Goal: Information Seeking & Learning: Learn about a topic

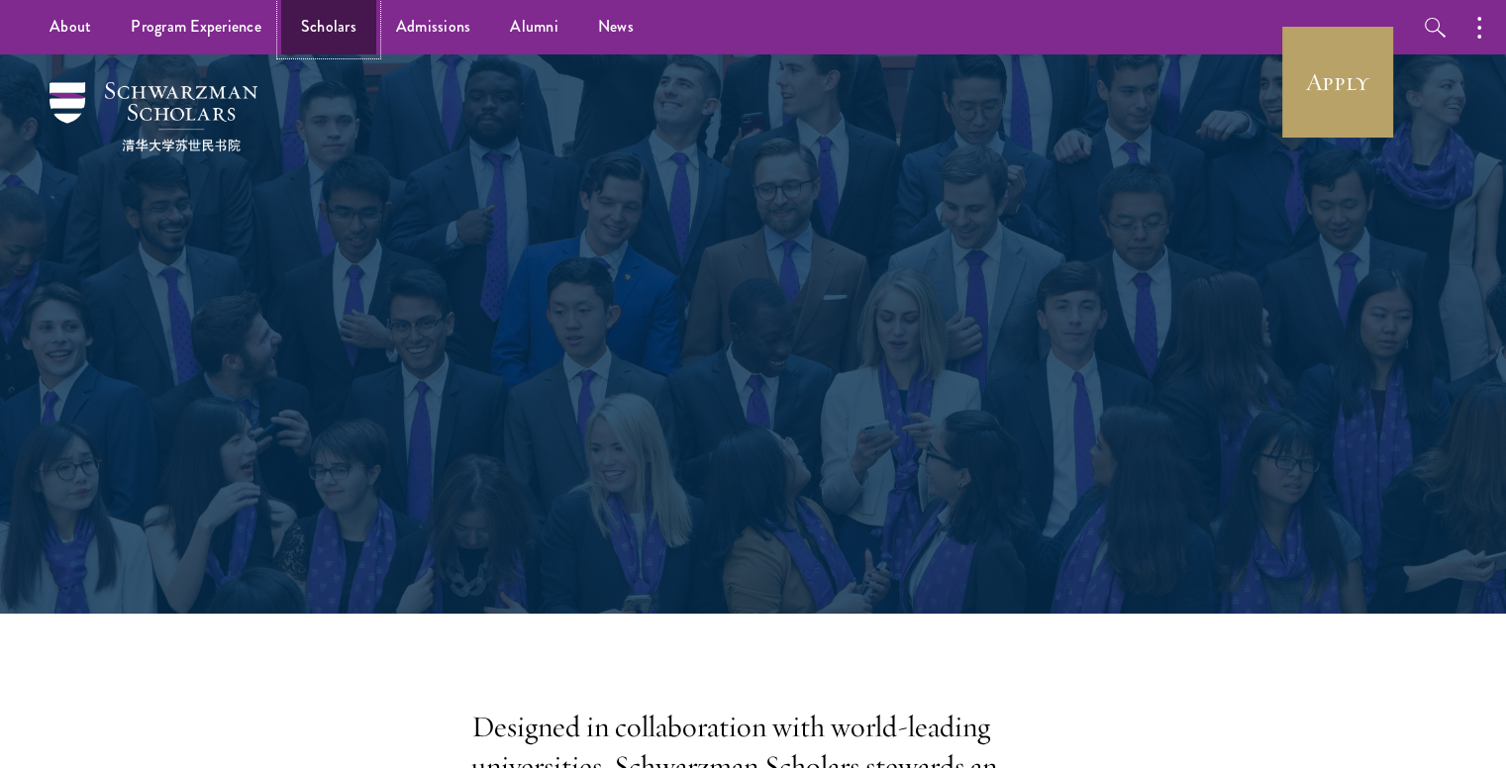
click at [341, 30] on link "Scholars" at bounding box center [328, 27] width 95 height 54
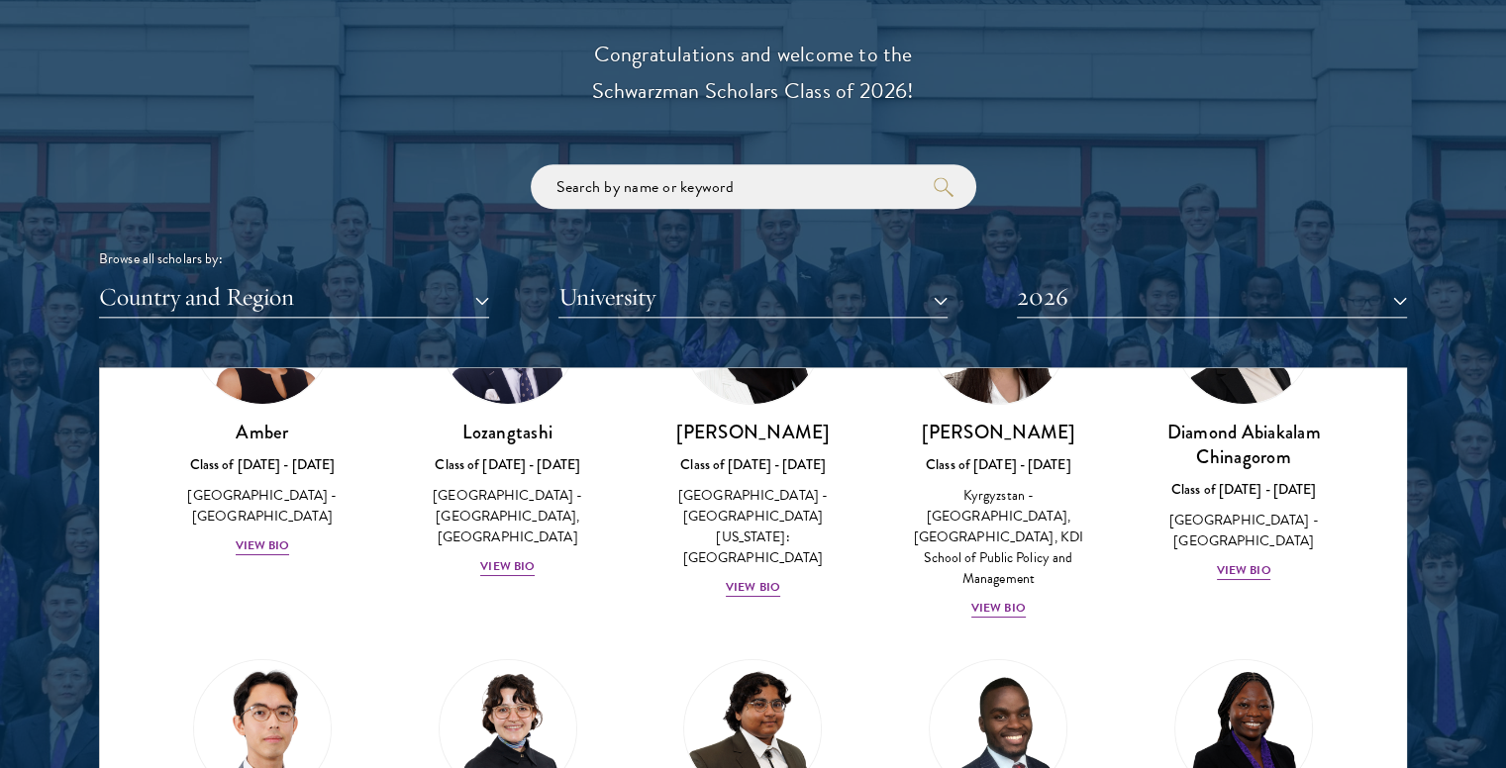
scroll to position [184, 0]
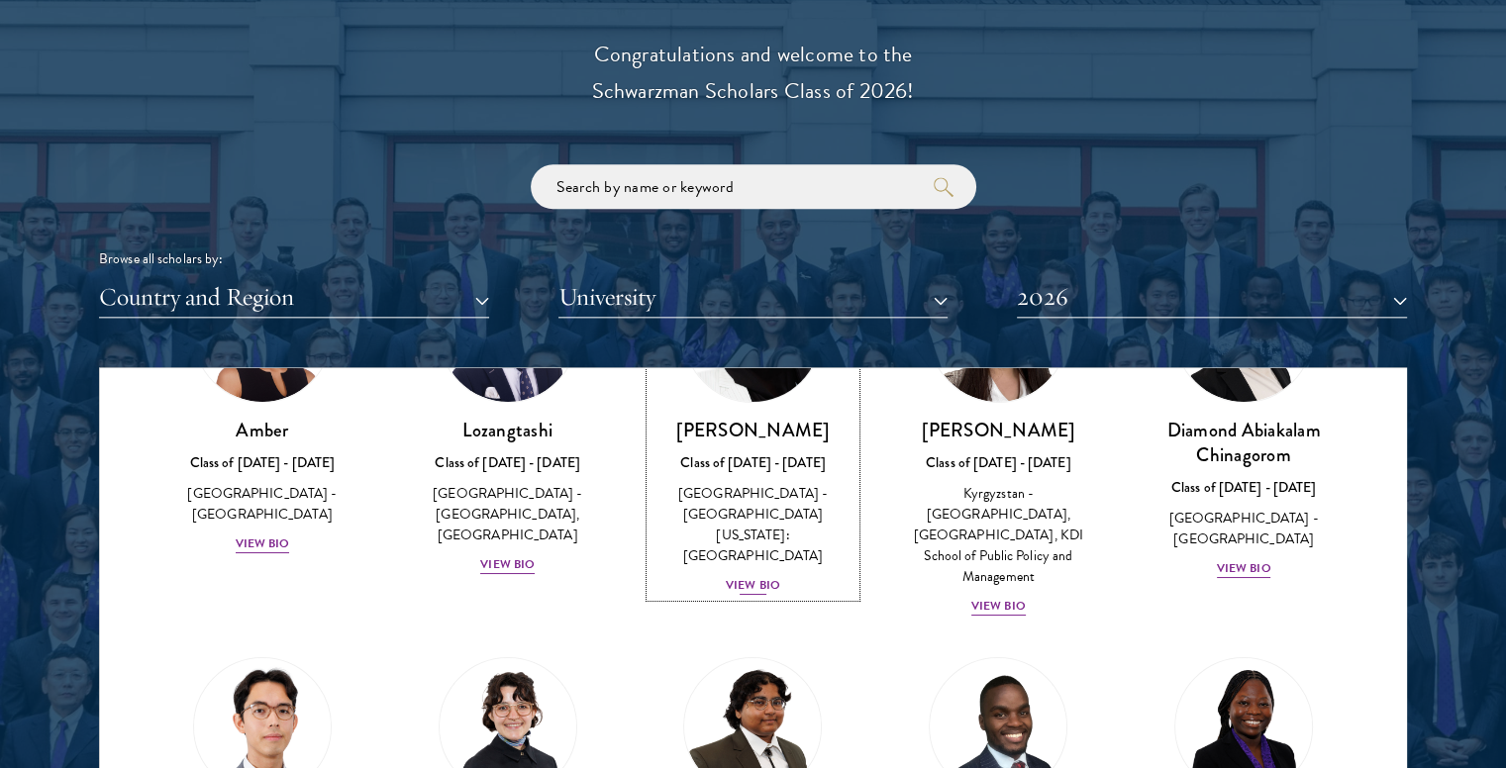
click at [753, 576] on div "View Bio" at bounding box center [753, 585] width 54 height 19
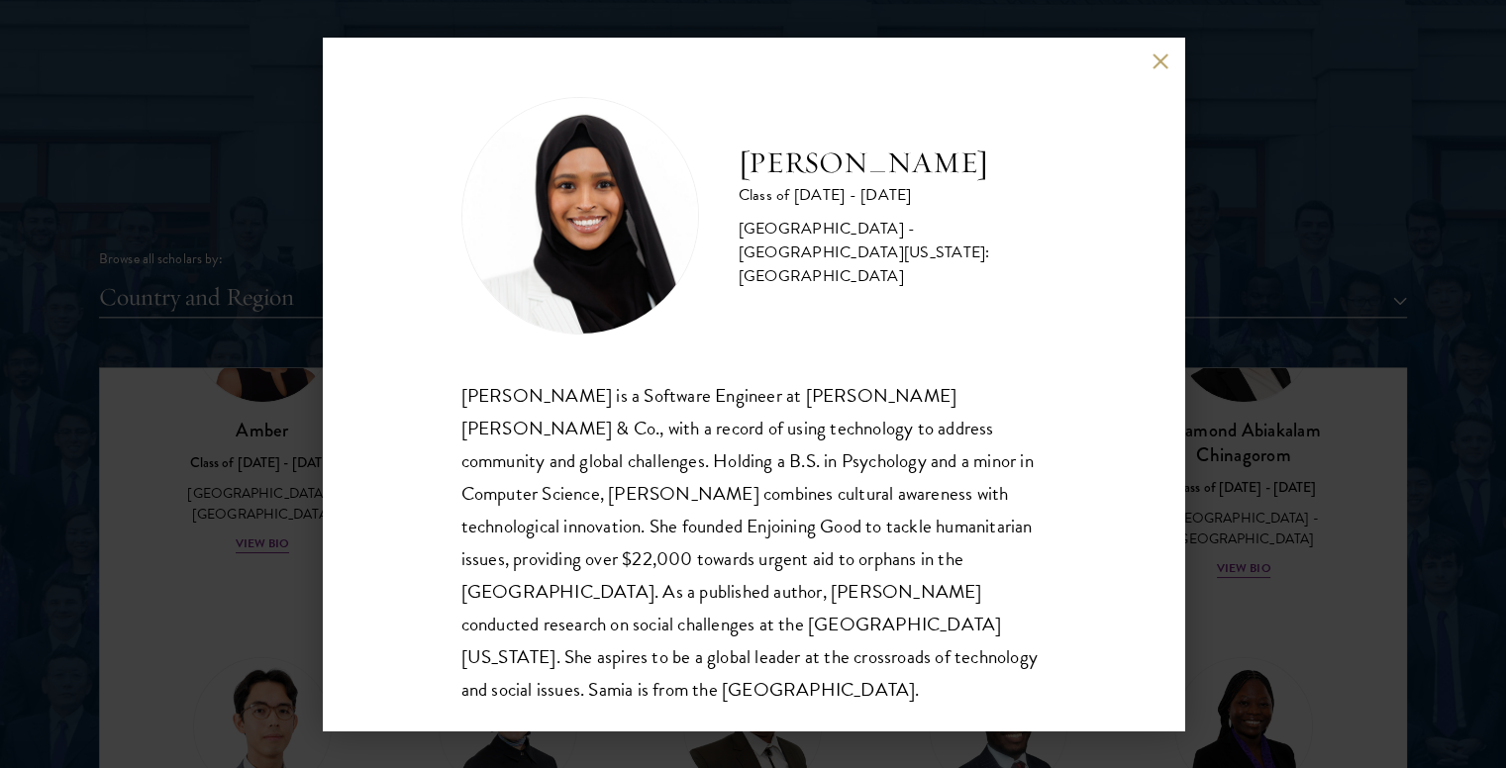
click at [1160, 64] on button at bounding box center [1160, 60] width 17 height 17
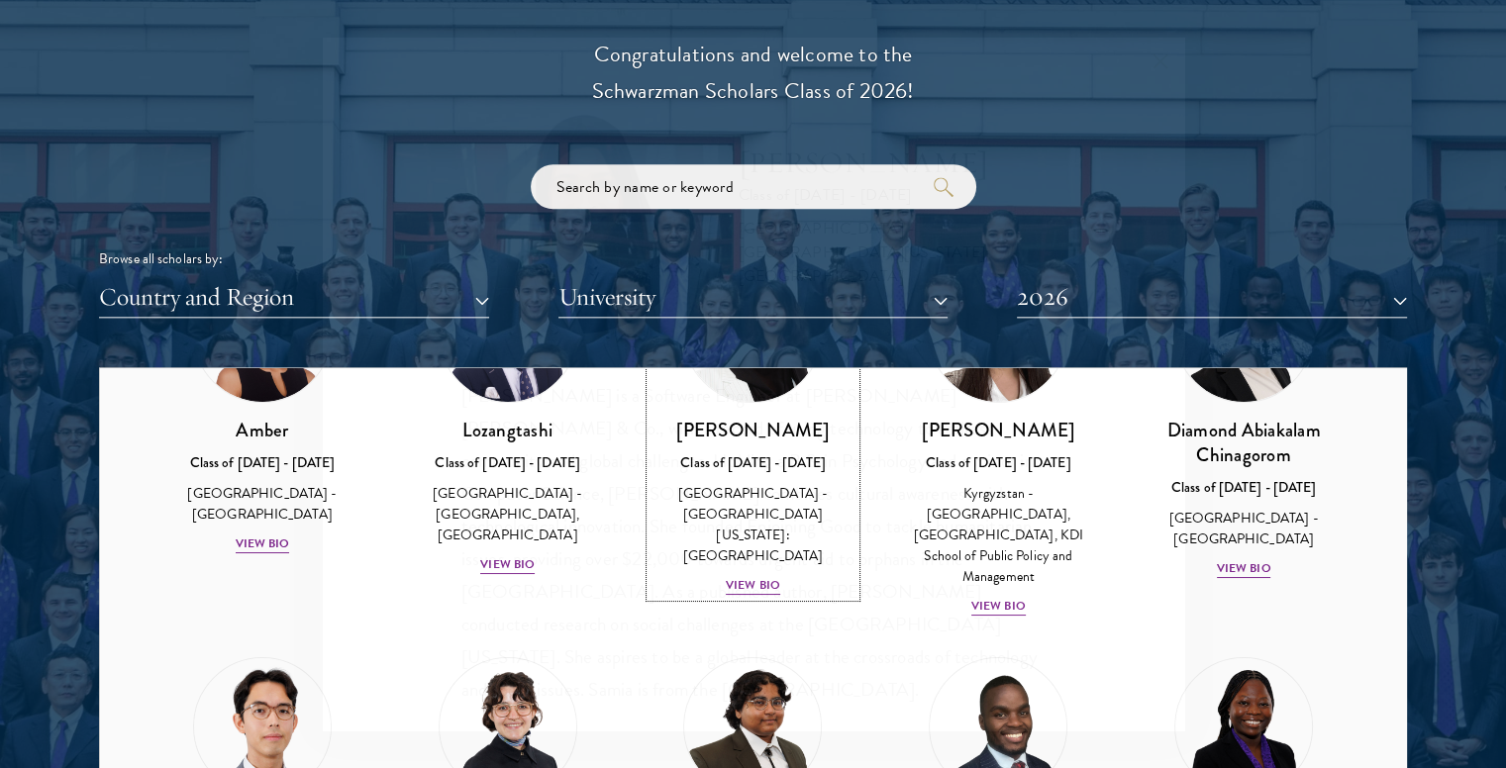
scroll to position [79, 0]
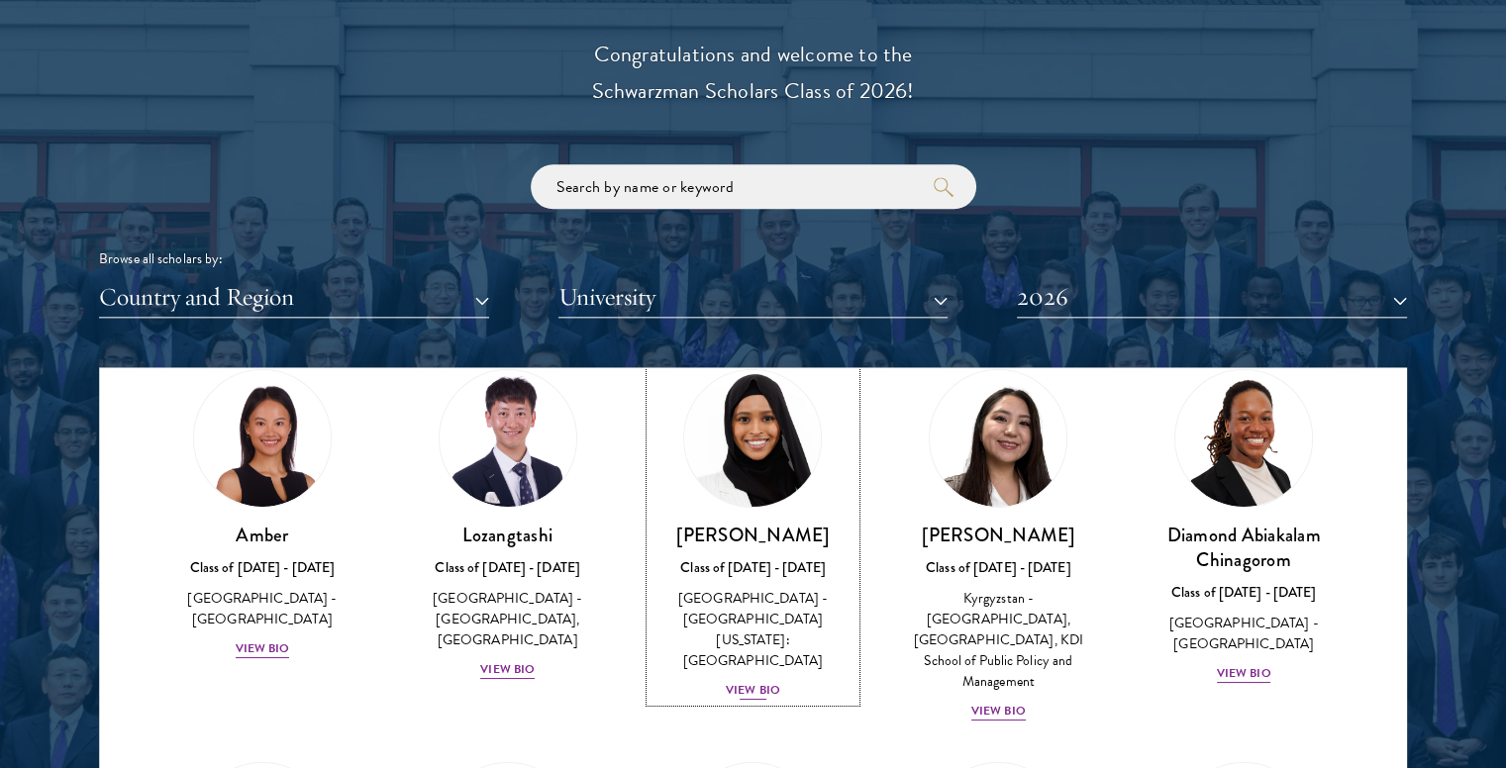
click at [742, 681] on div "View Bio" at bounding box center [753, 690] width 54 height 19
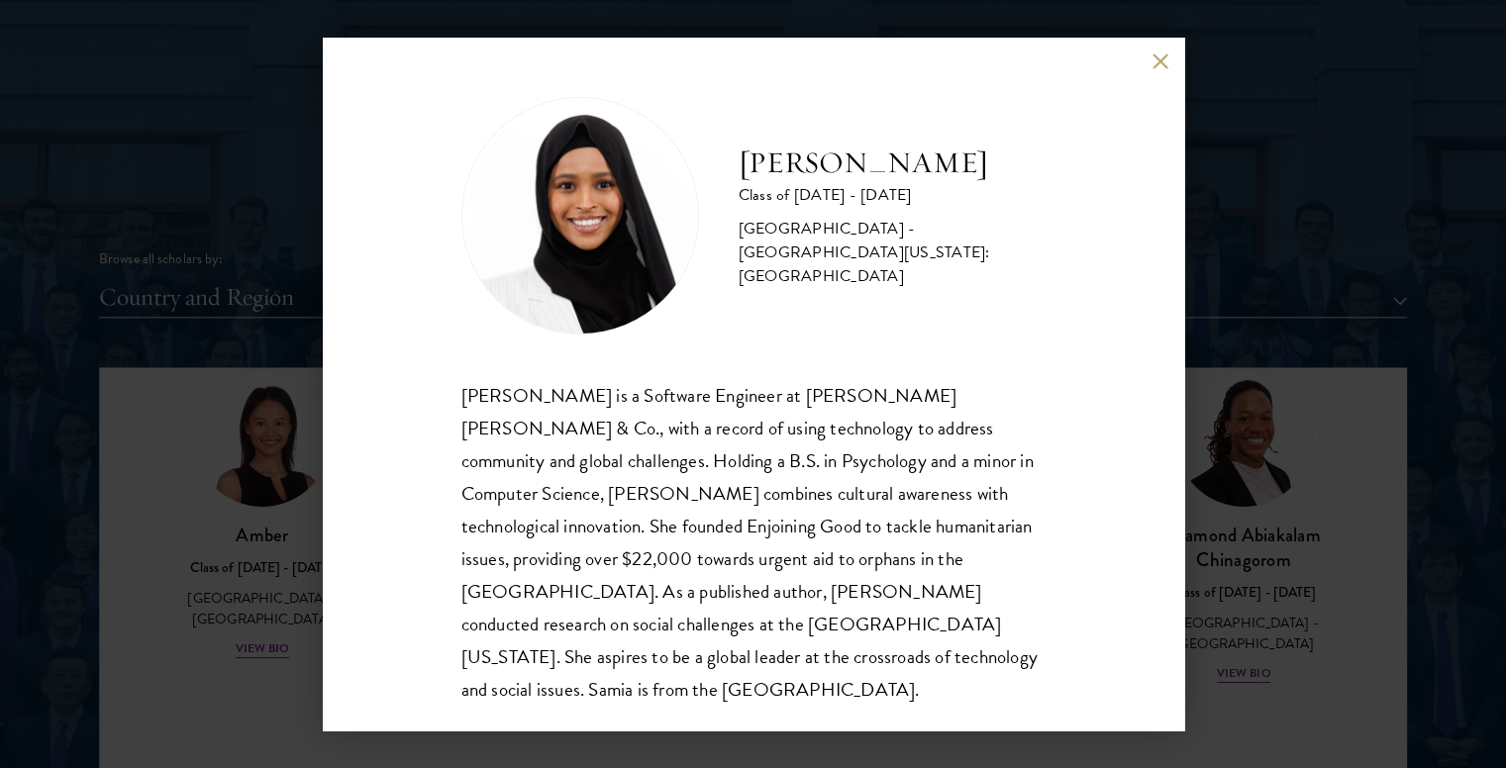
click at [1154, 56] on button at bounding box center [1160, 60] width 17 height 17
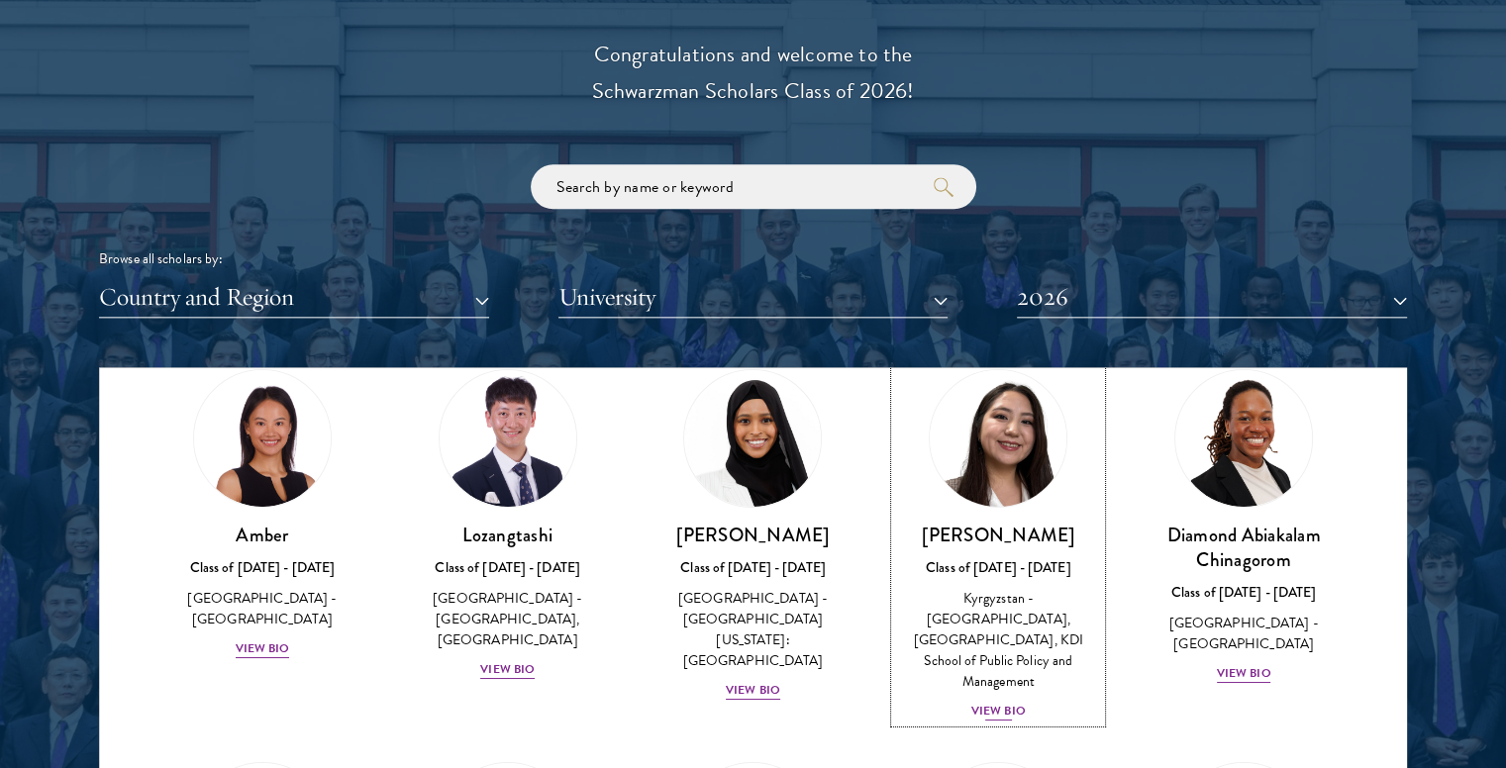
click at [981, 702] on div "View Bio" at bounding box center [998, 711] width 54 height 19
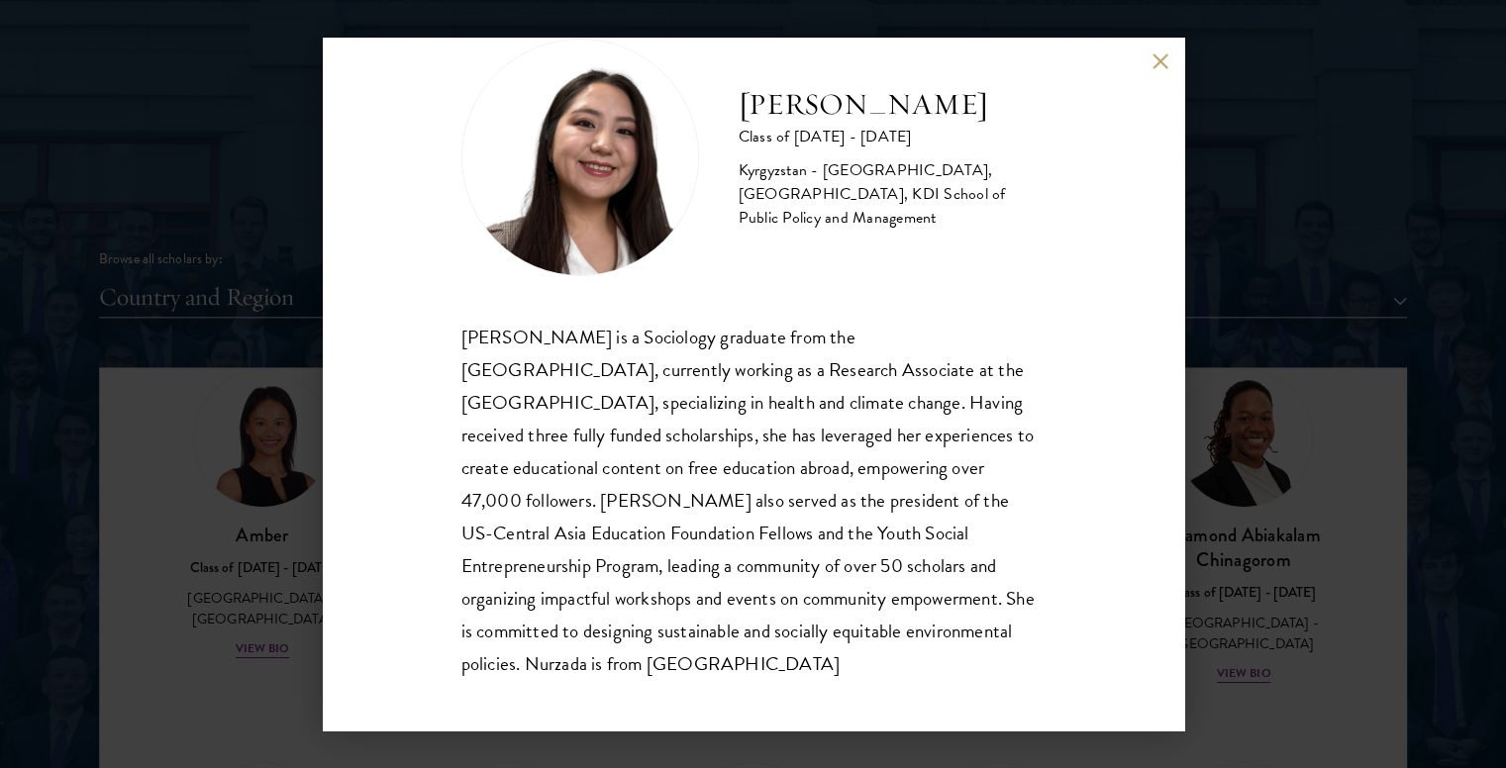
scroll to position [63, 0]
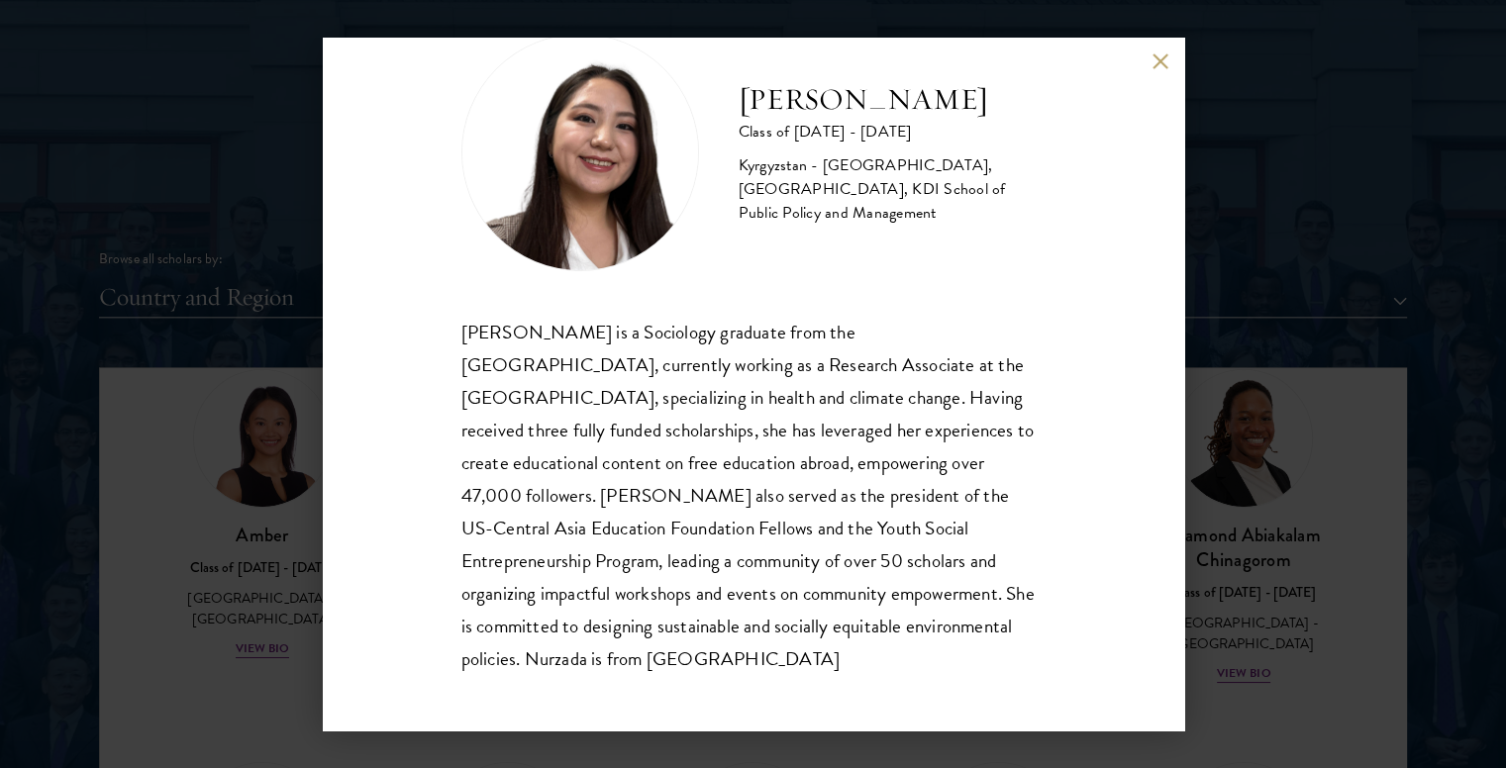
click at [1165, 62] on button at bounding box center [1160, 60] width 17 height 17
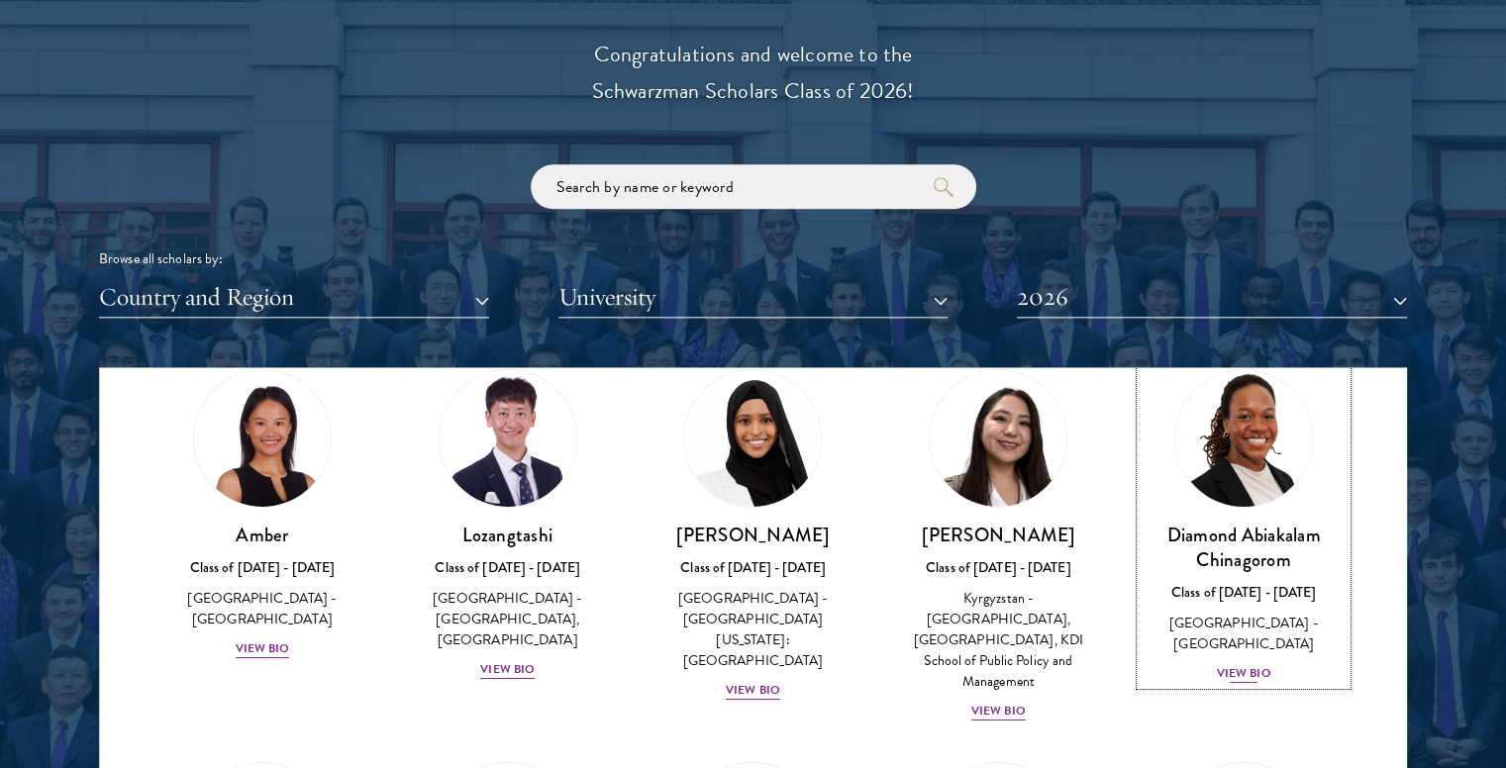
click at [1235, 664] on div "View Bio" at bounding box center [1244, 673] width 54 height 19
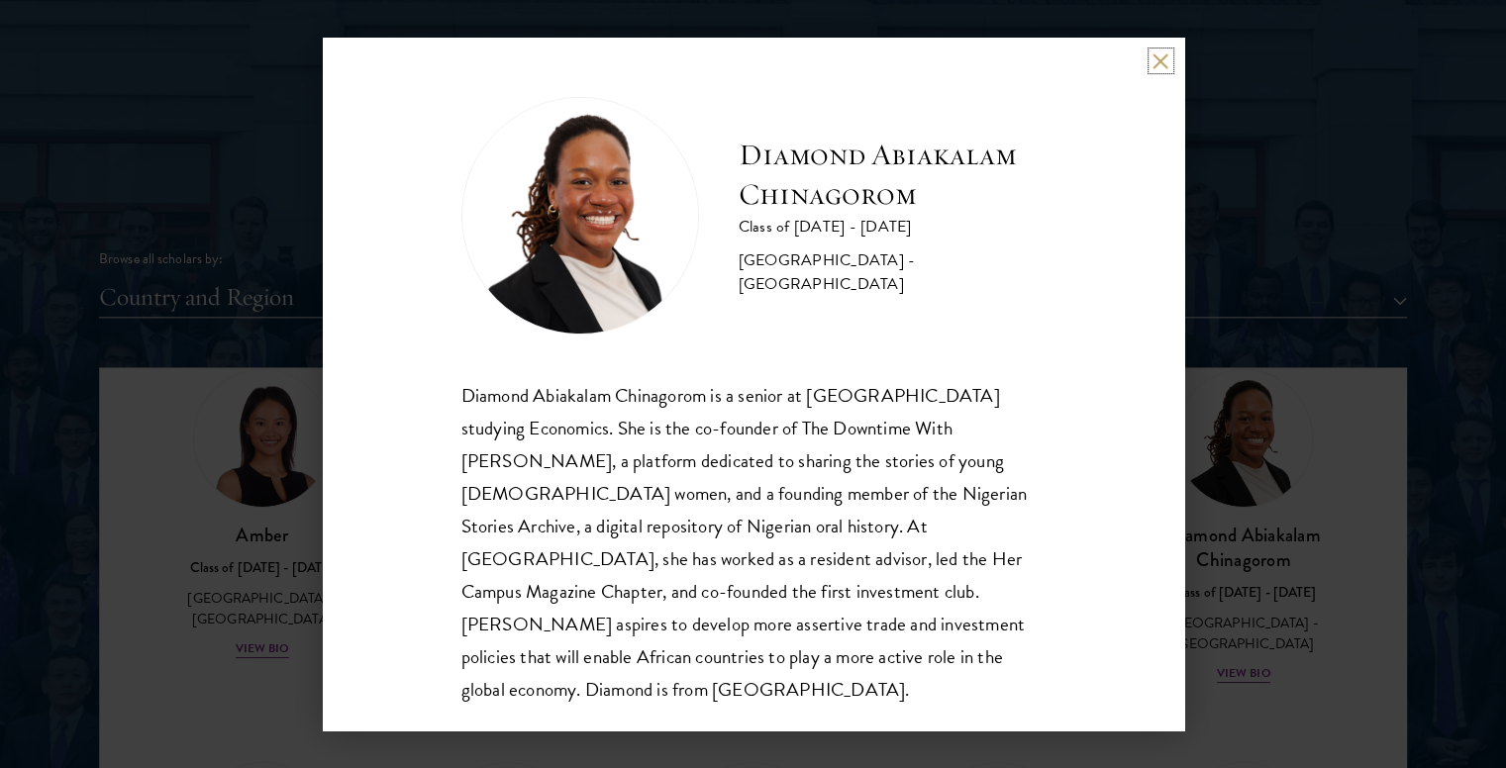
scroll to position [2, 0]
click at [1160, 63] on button at bounding box center [1160, 60] width 17 height 17
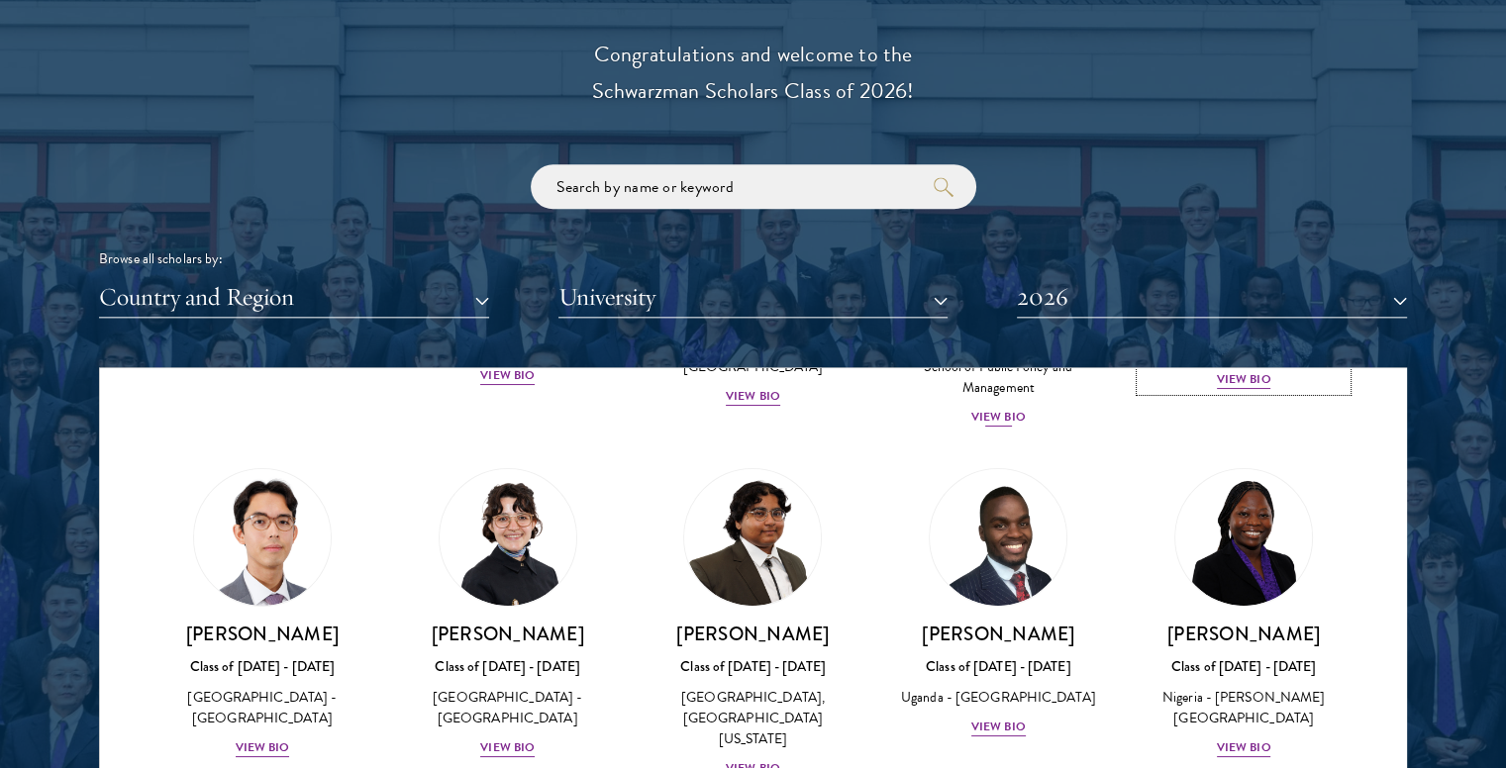
scroll to position [419, 0]
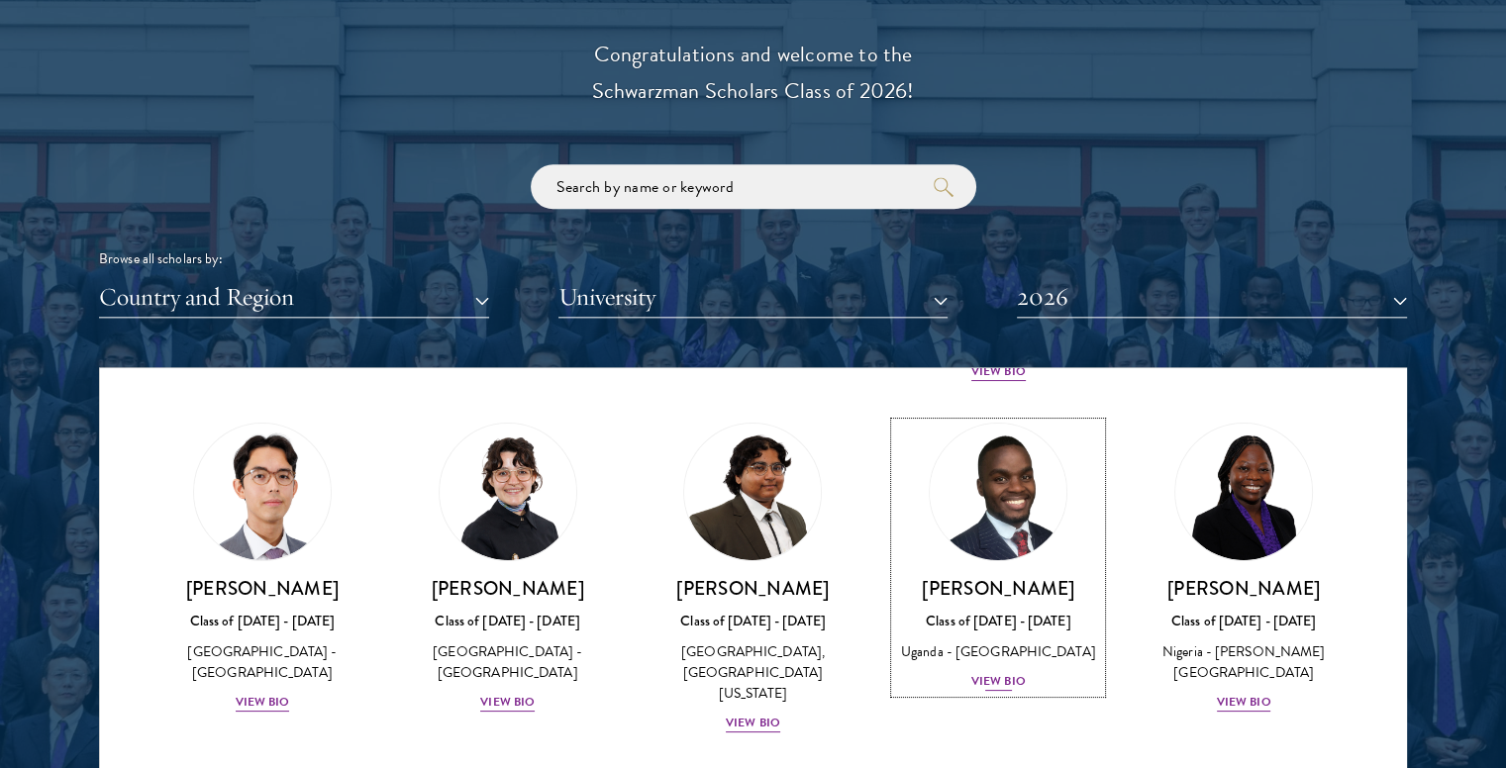
click at [987, 681] on div "View Bio" at bounding box center [998, 681] width 54 height 19
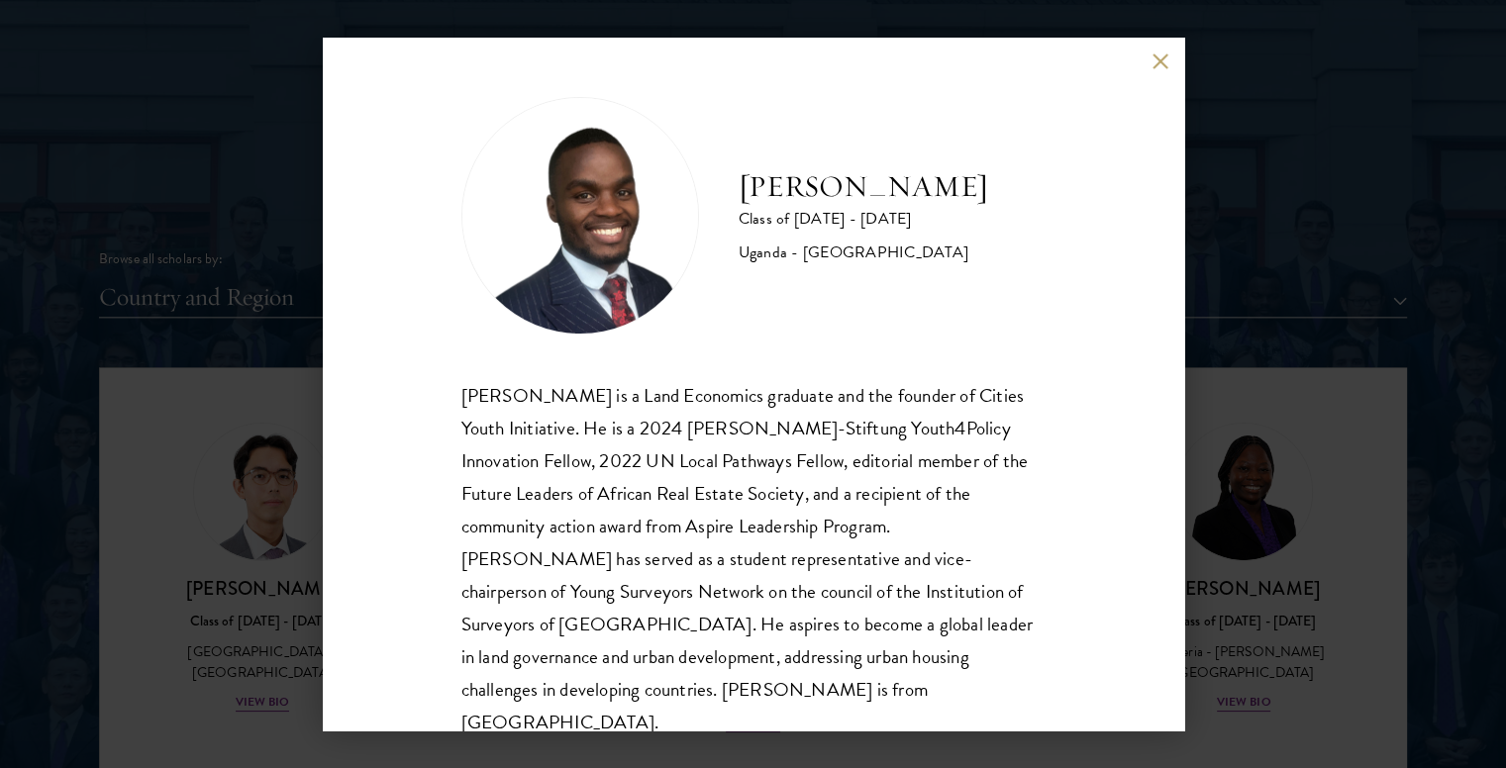
click at [1158, 61] on button at bounding box center [1160, 60] width 17 height 17
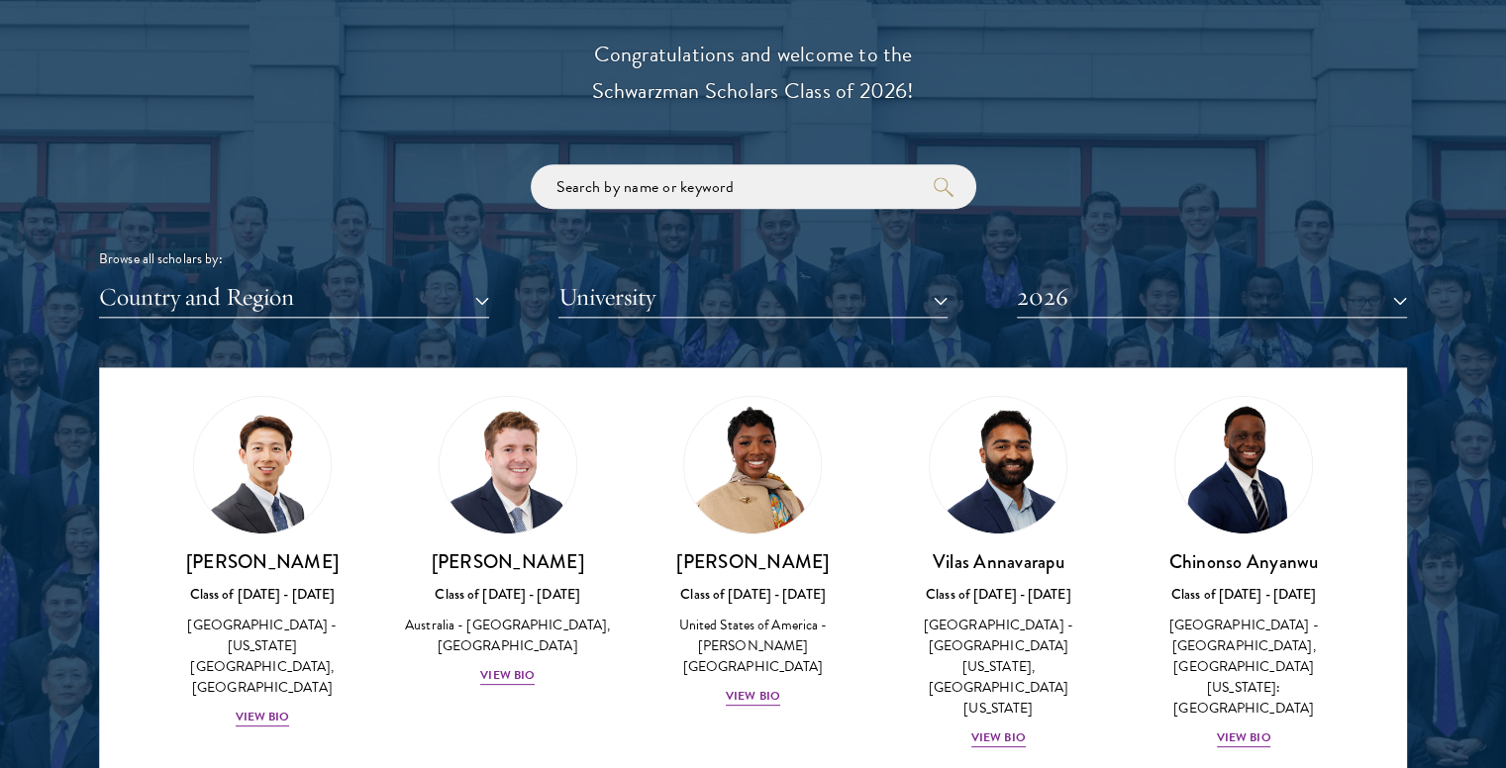
scroll to position [801, 0]
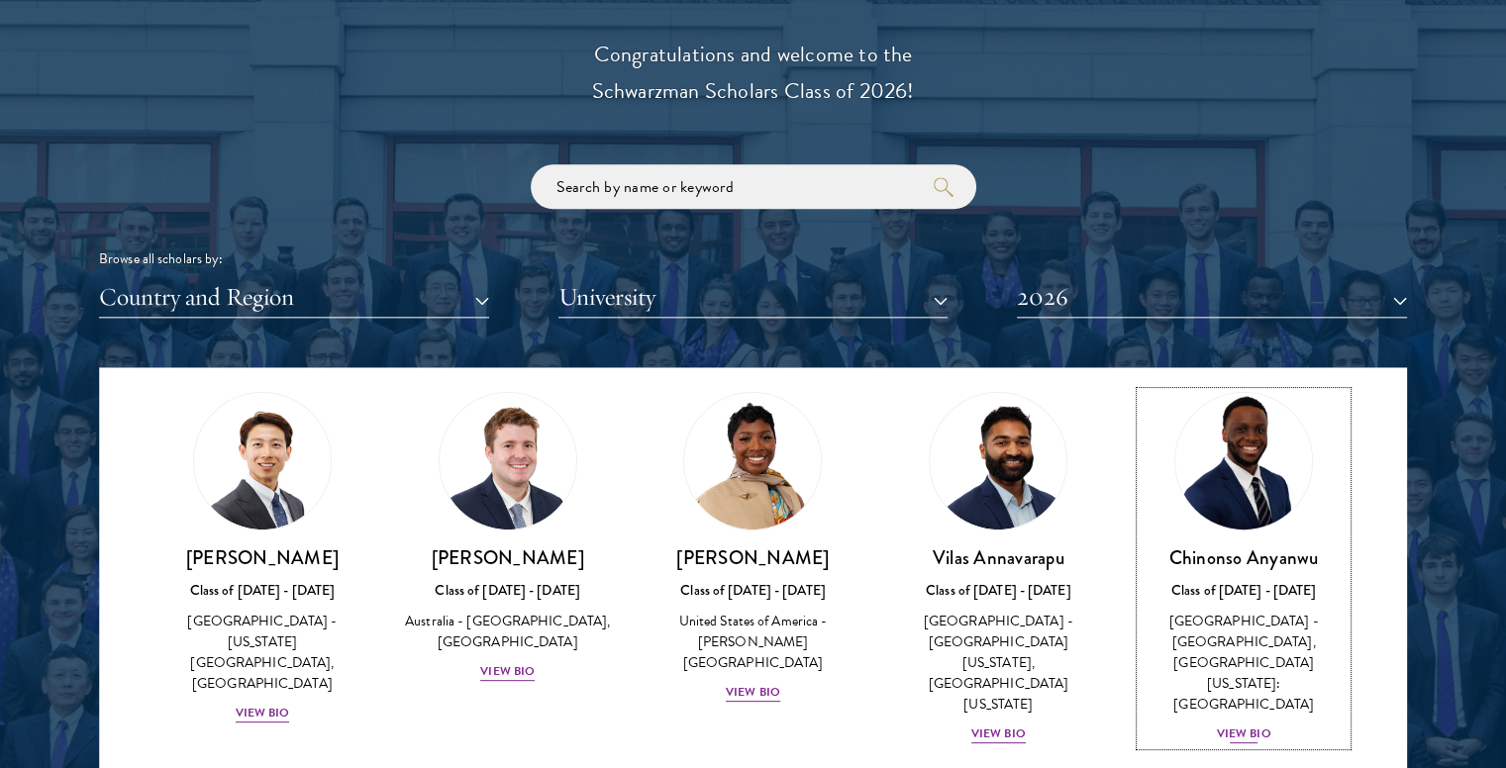
click at [1215, 658] on div "[PERSON_NAME] Class of [DATE] - [DATE] [GEOGRAPHIC_DATA] - [GEOGRAPHIC_DATA], […" at bounding box center [1243, 645] width 206 height 200
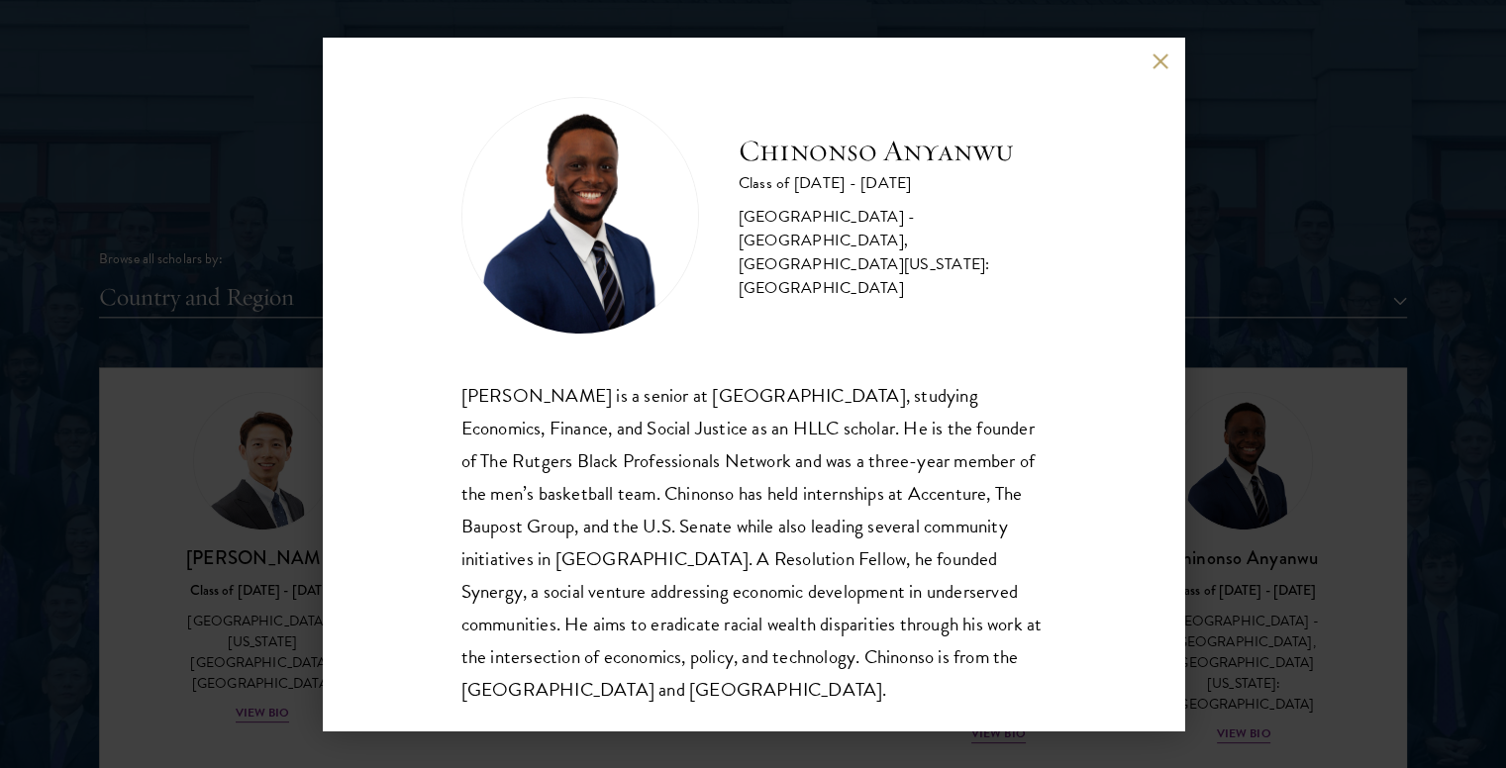
click at [1160, 63] on button at bounding box center [1160, 60] width 17 height 17
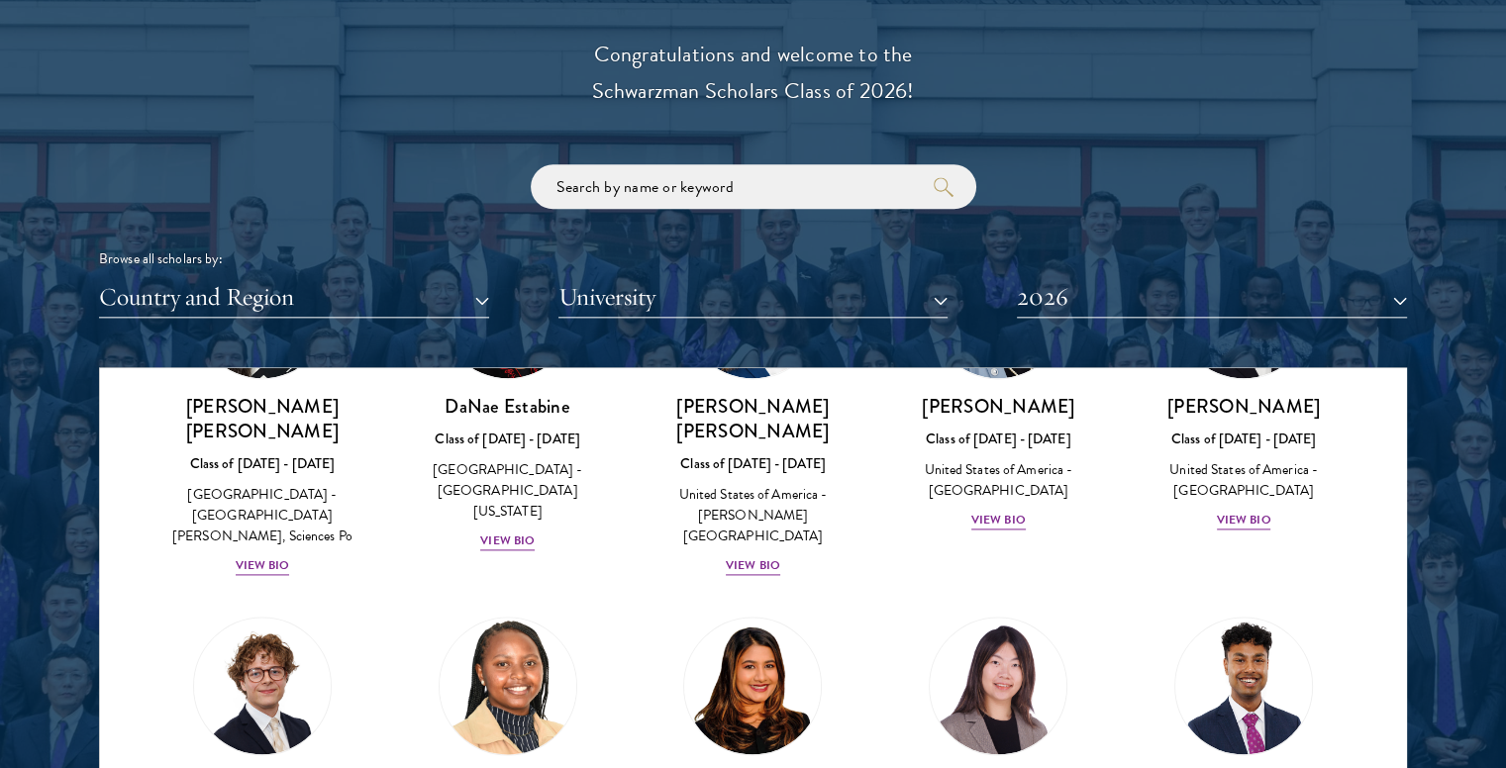
scroll to position [2822, 0]
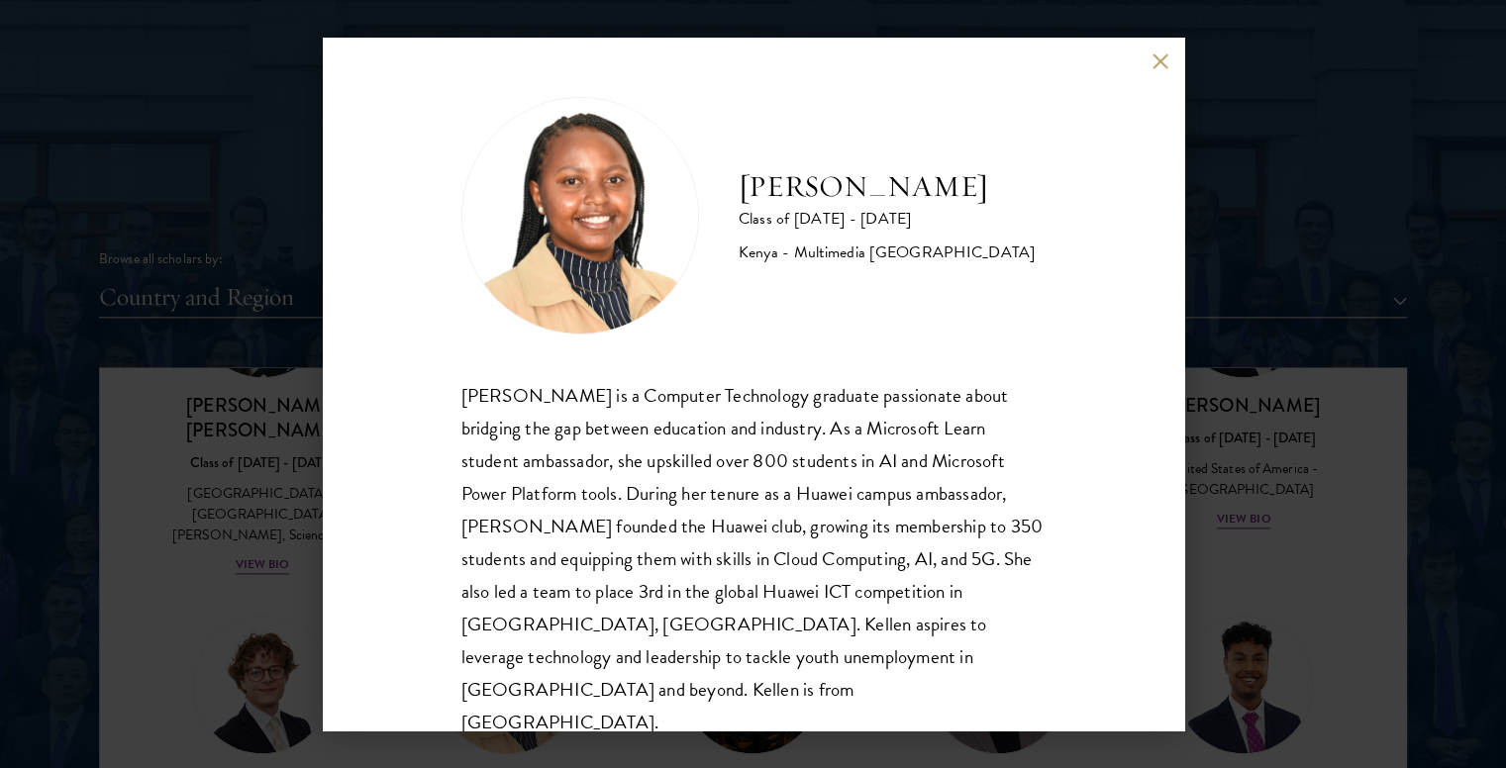
click at [1160, 61] on button at bounding box center [1160, 60] width 17 height 17
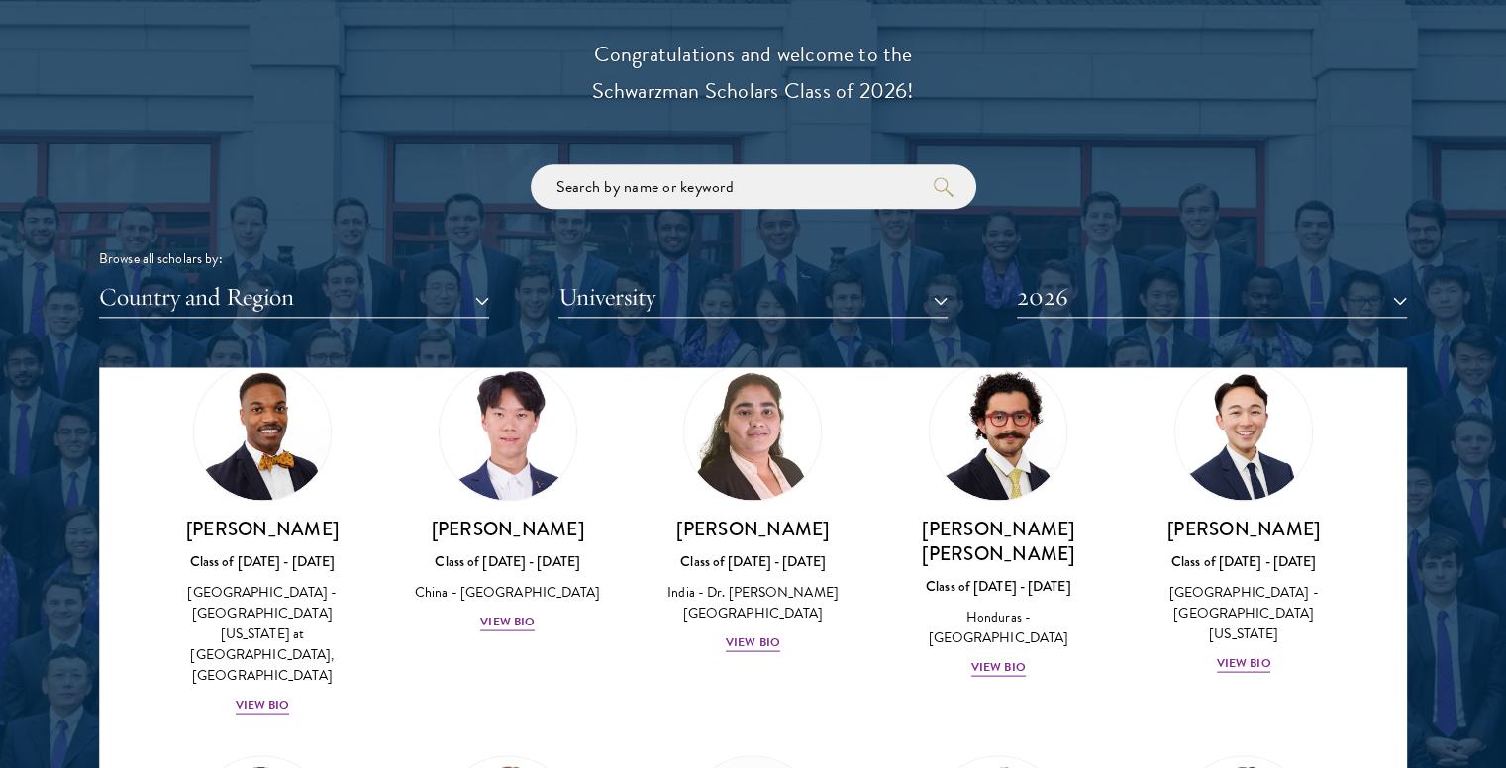
scroll to position [4256, 0]
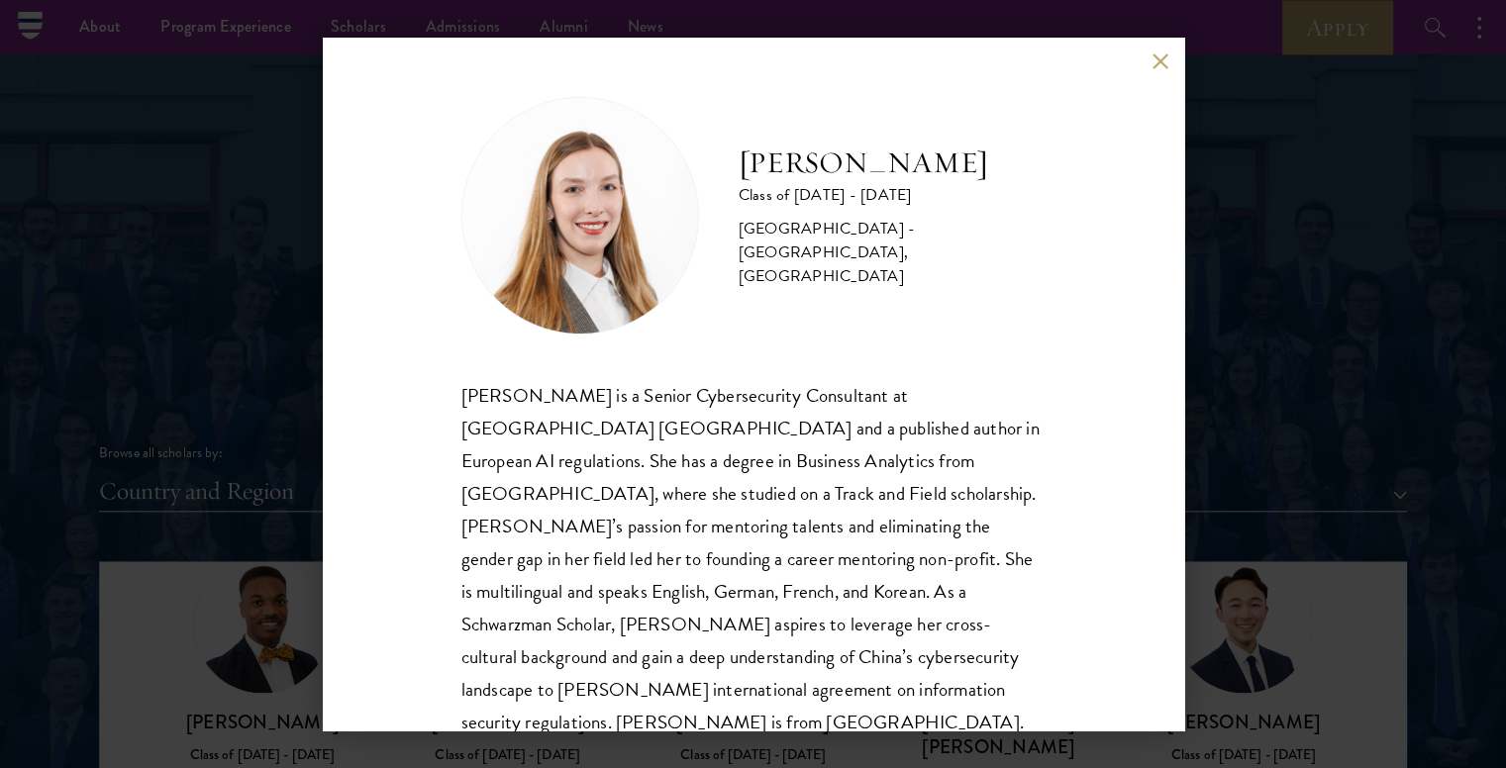
scroll to position [2047, 0]
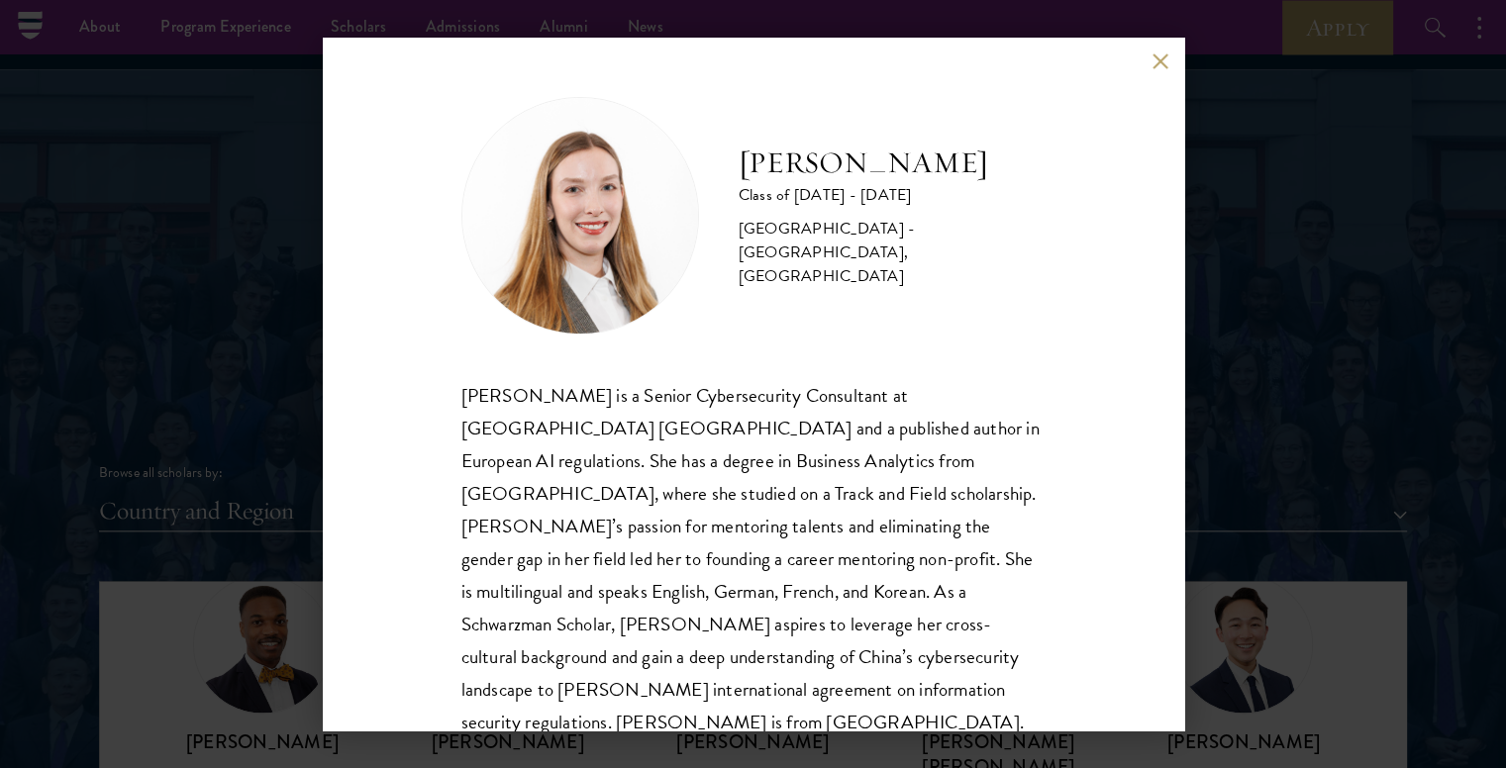
click at [1156, 66] on button at bounding box center [1160, 60] width 17 height 17
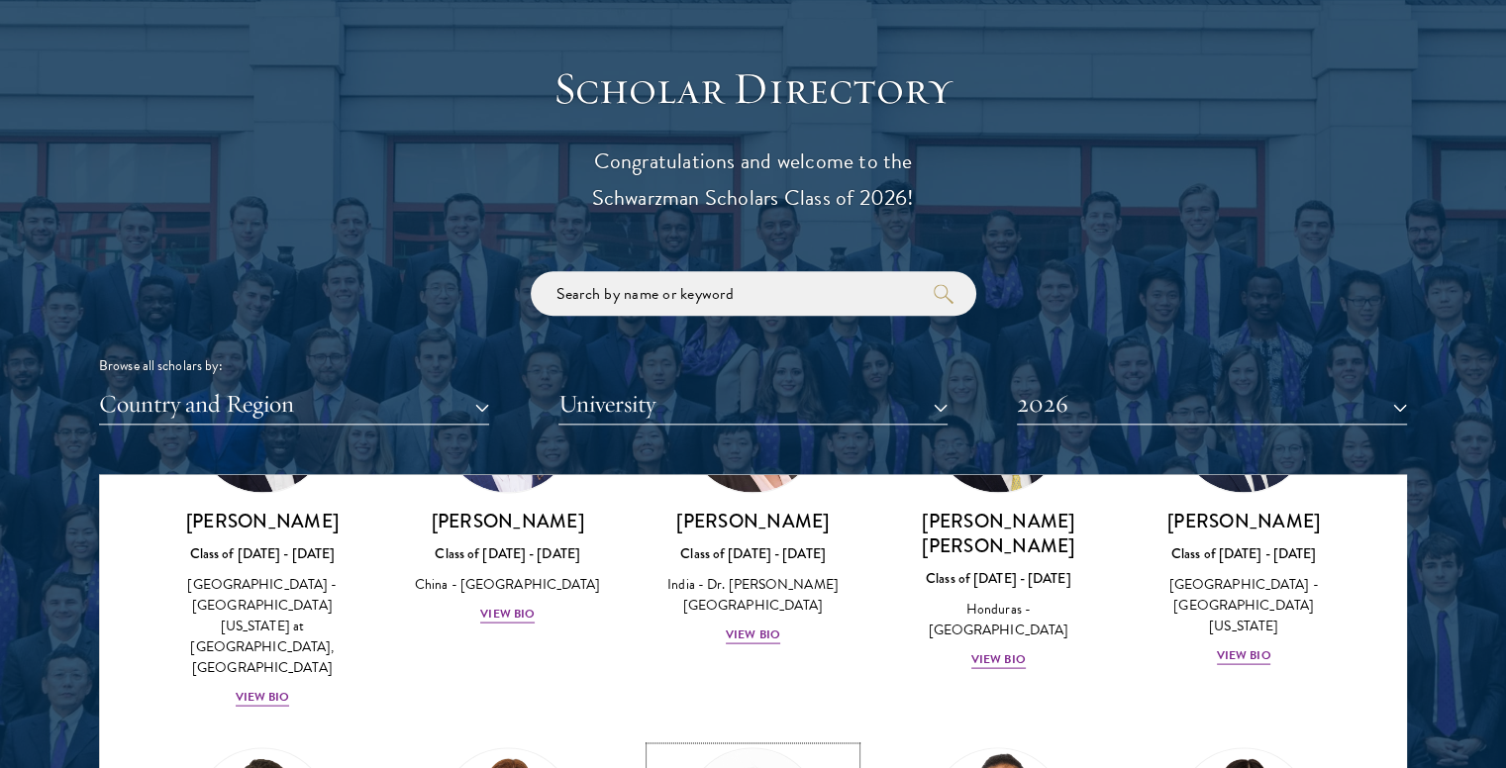
scroll to position [4387, 0]
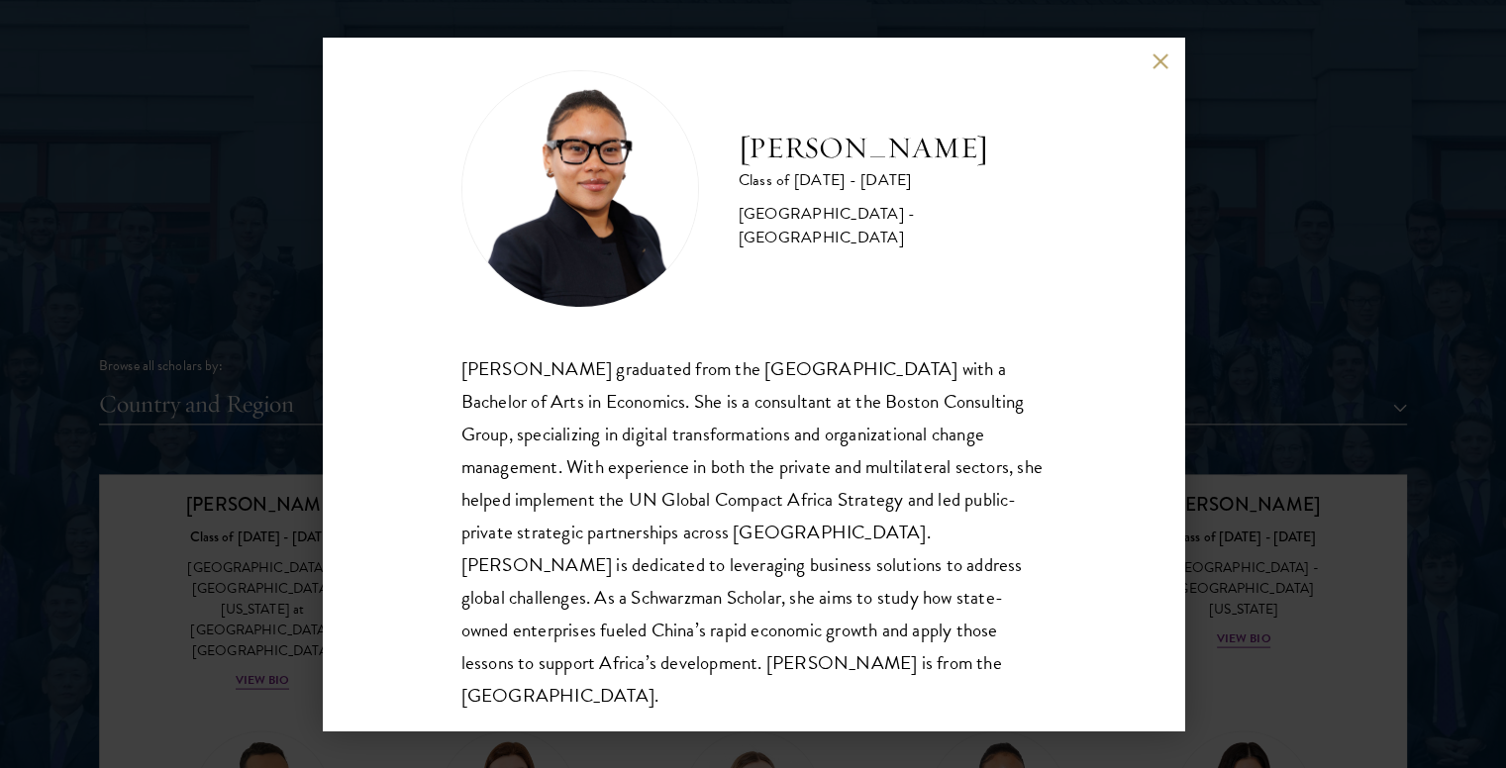
scroll to position [35, 0]
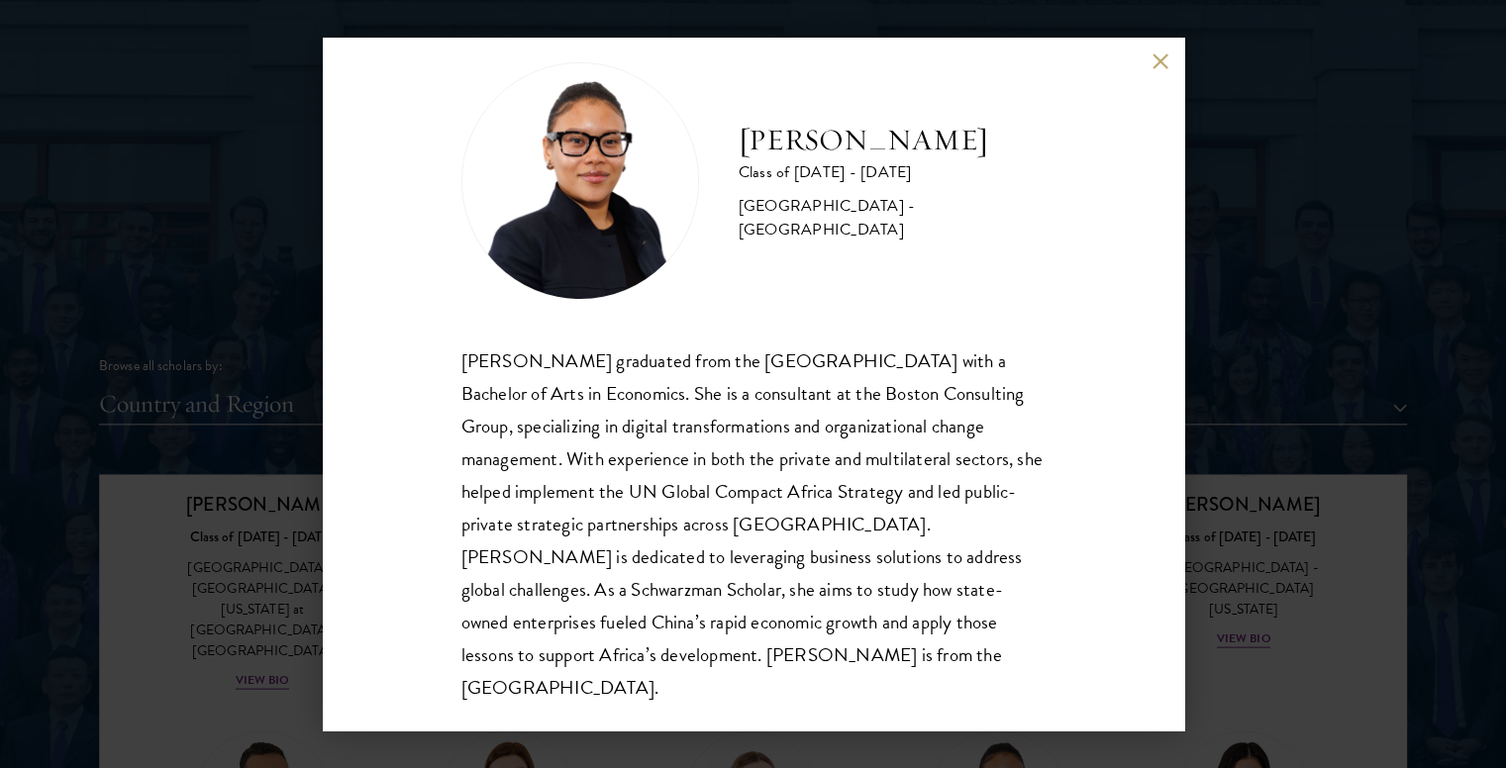
click at [1161, 61] on button at bounding box center [1160, 60] width 17 height 17
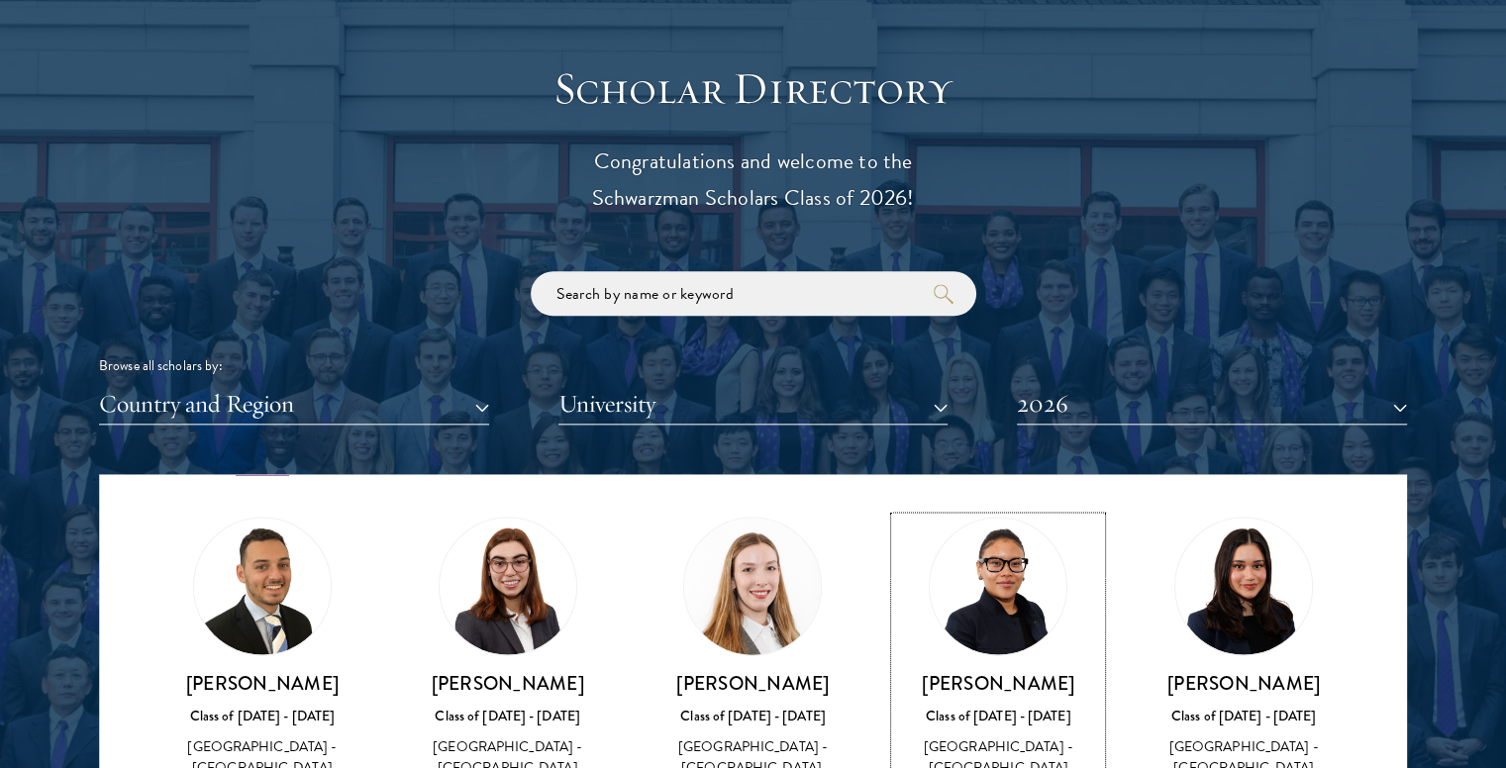
scroll to position [4602, 0]
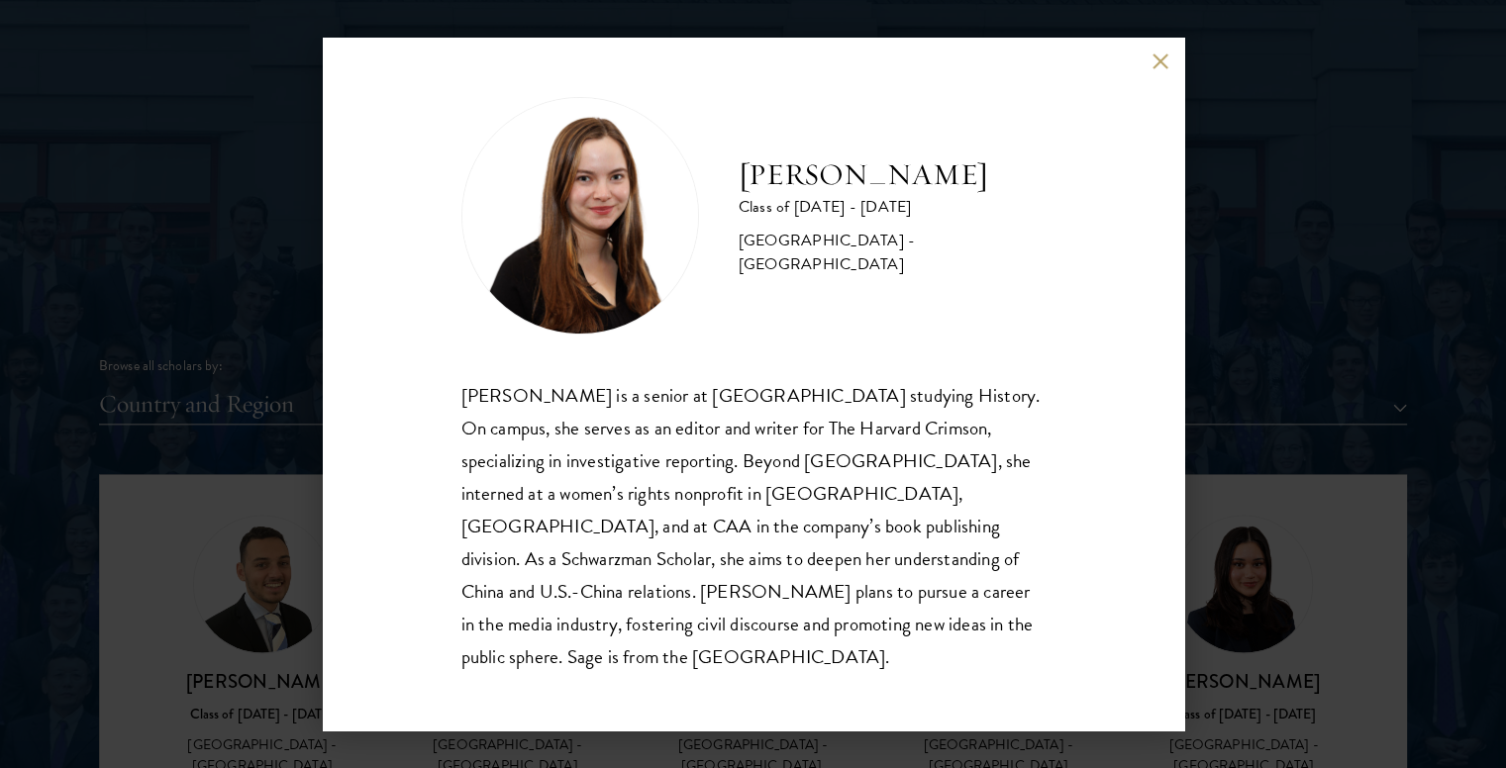
click at [1154, 69] on button at bounding box center [1160, 60] width 17 height 17
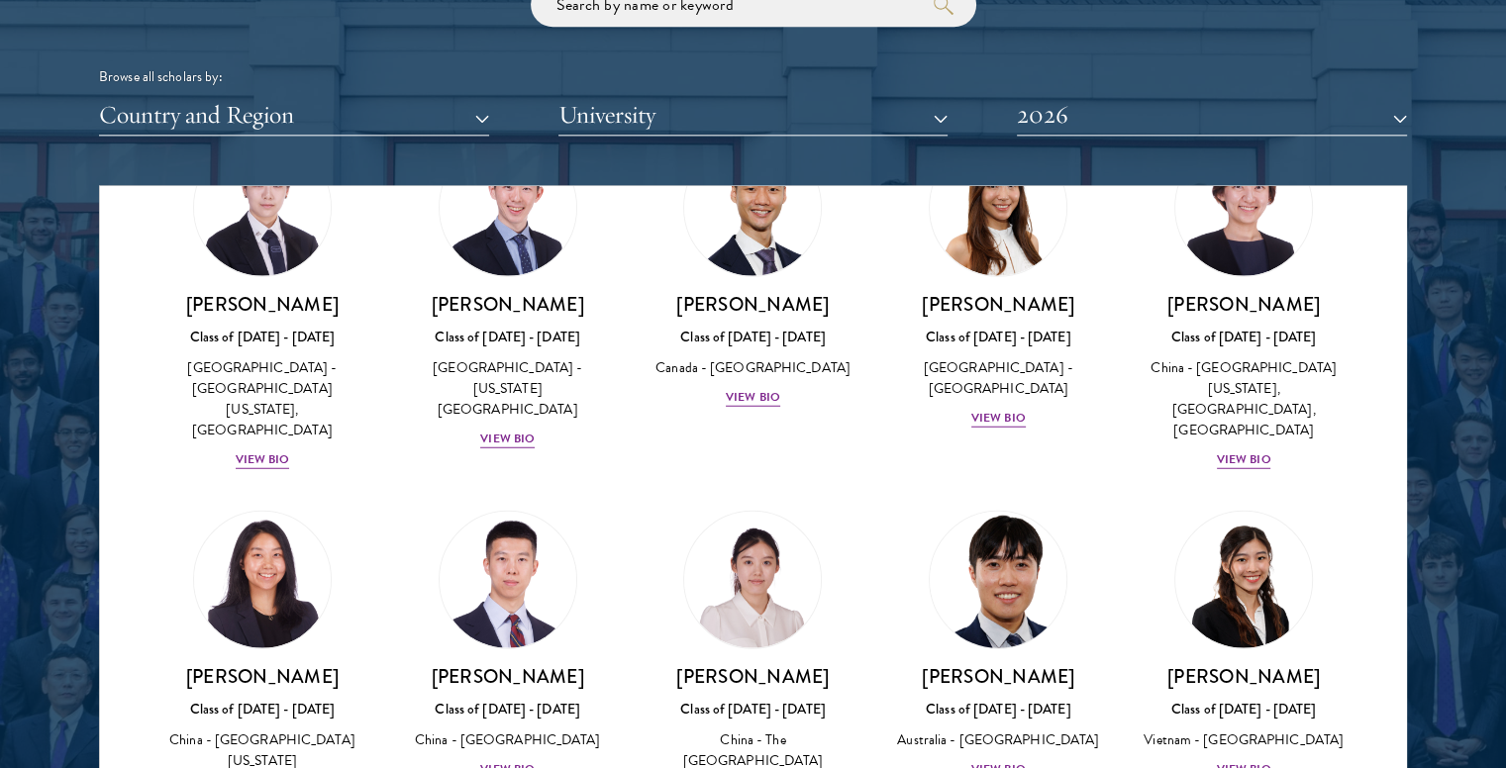
scroll to position [5394, 0]
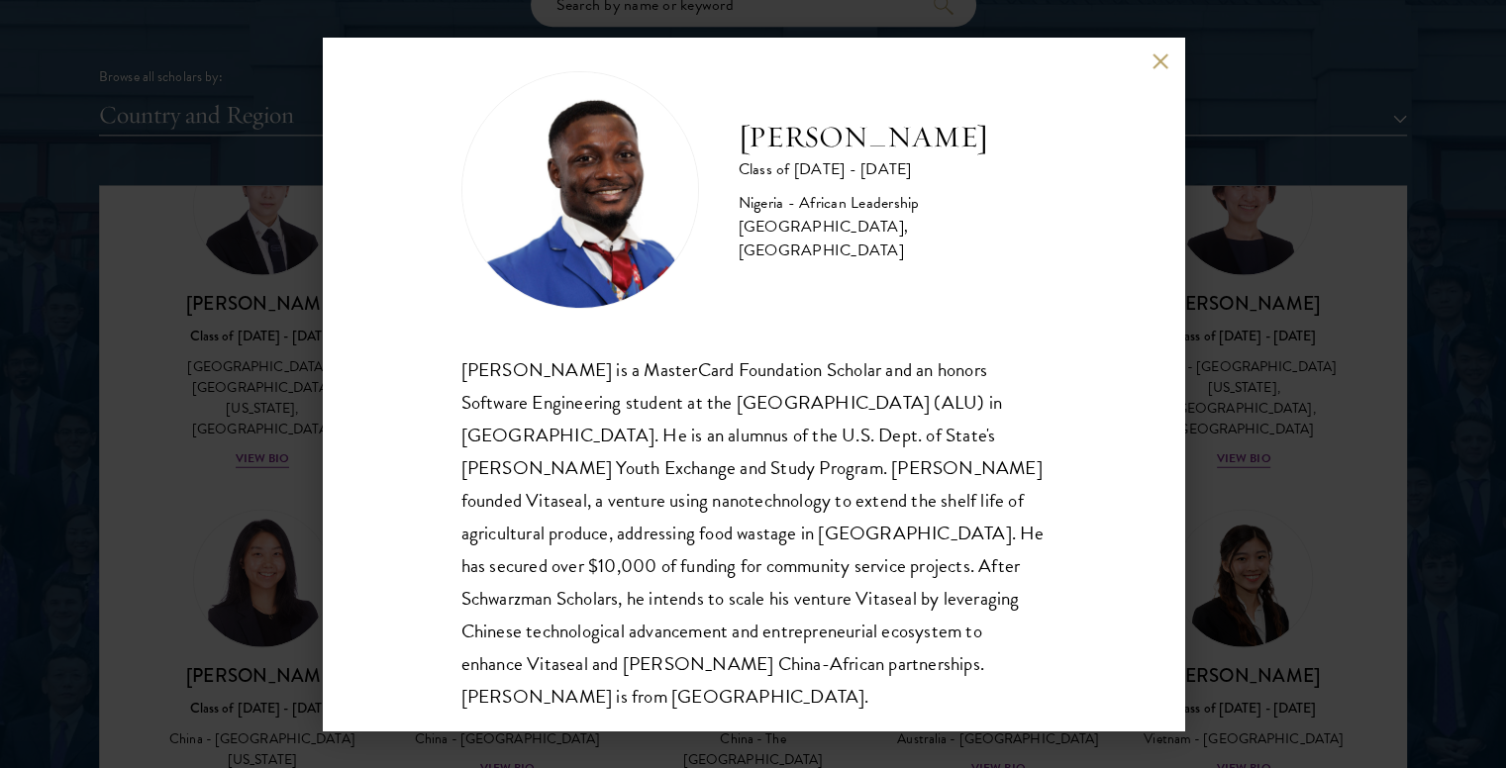
scroll to position [35, 0]
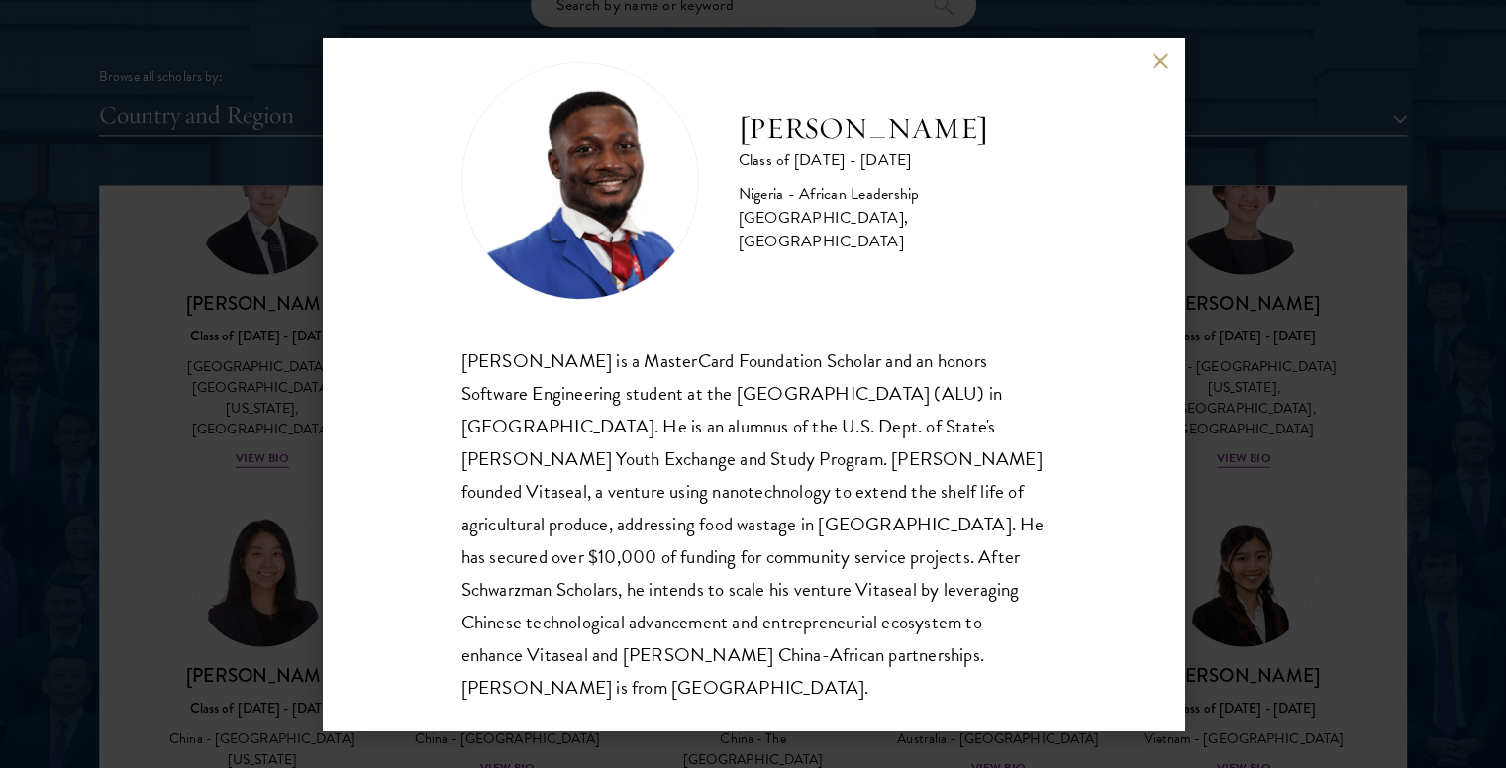
click at [1158, 59] on button at bounding box center [1160, 60] width 17 height 17
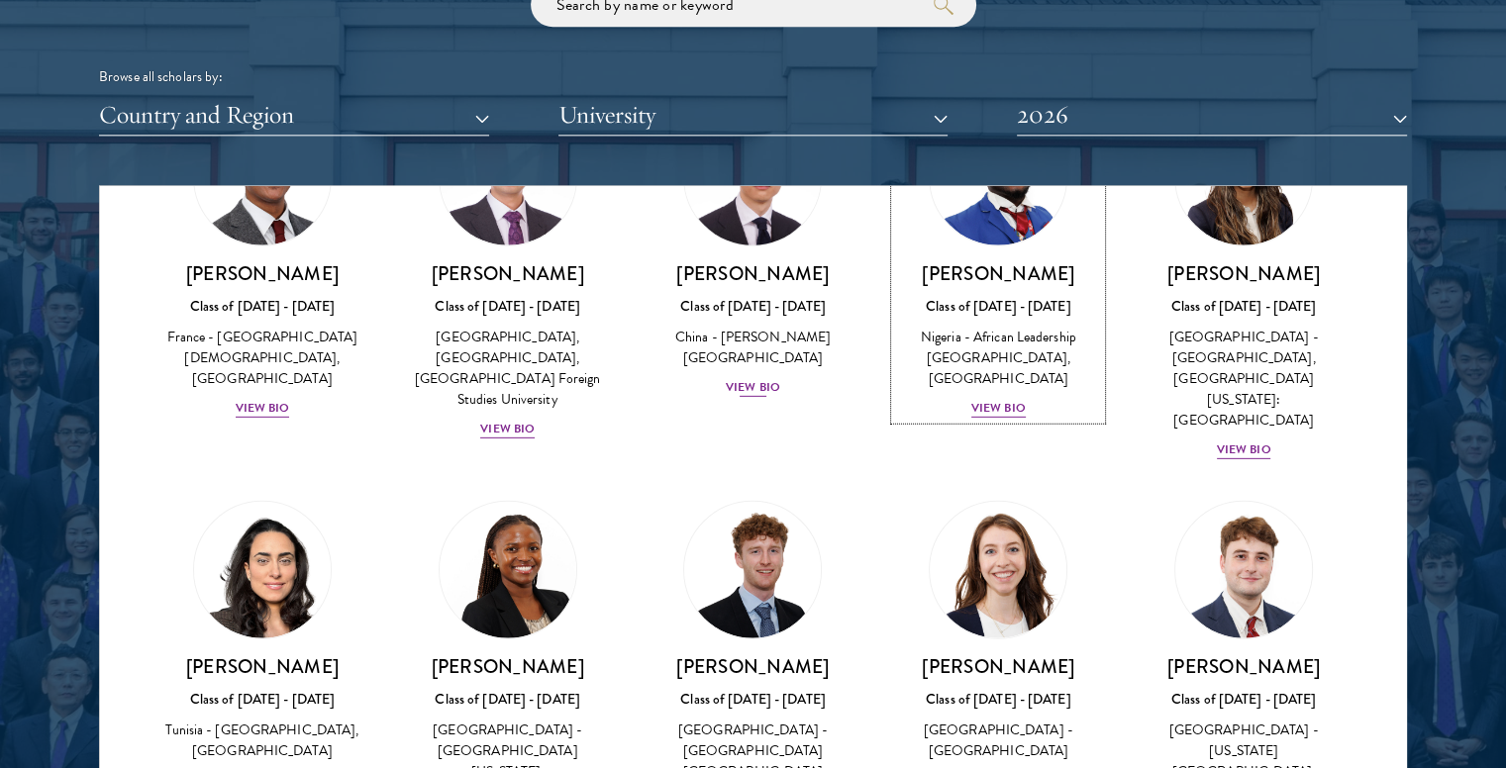
scroll to position [6140, 0]
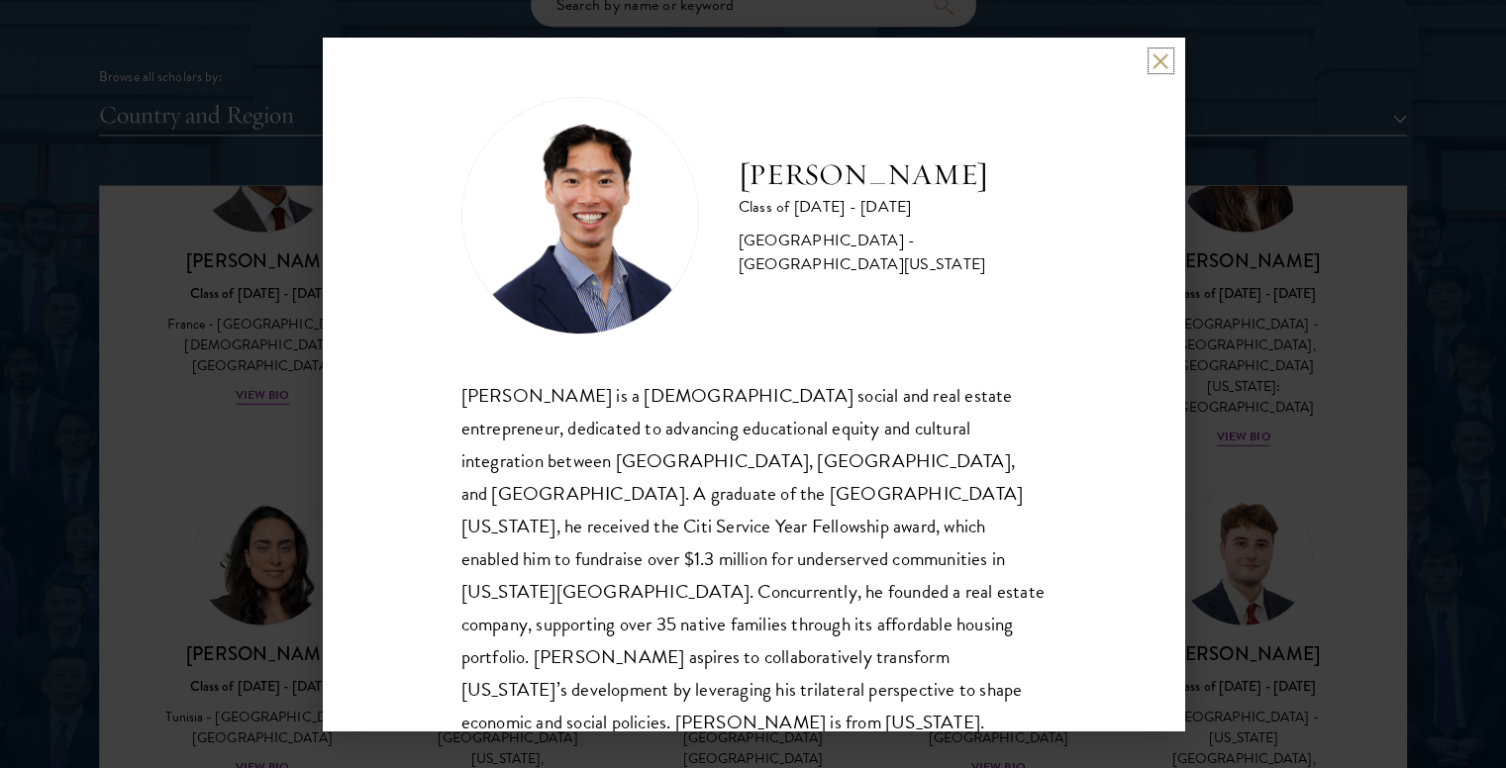
click at [1159, 62] on button at bounding box center [1160, 60] width 17 height 17
